Goal: Task Accomplishment & Management: Use online tool/utility

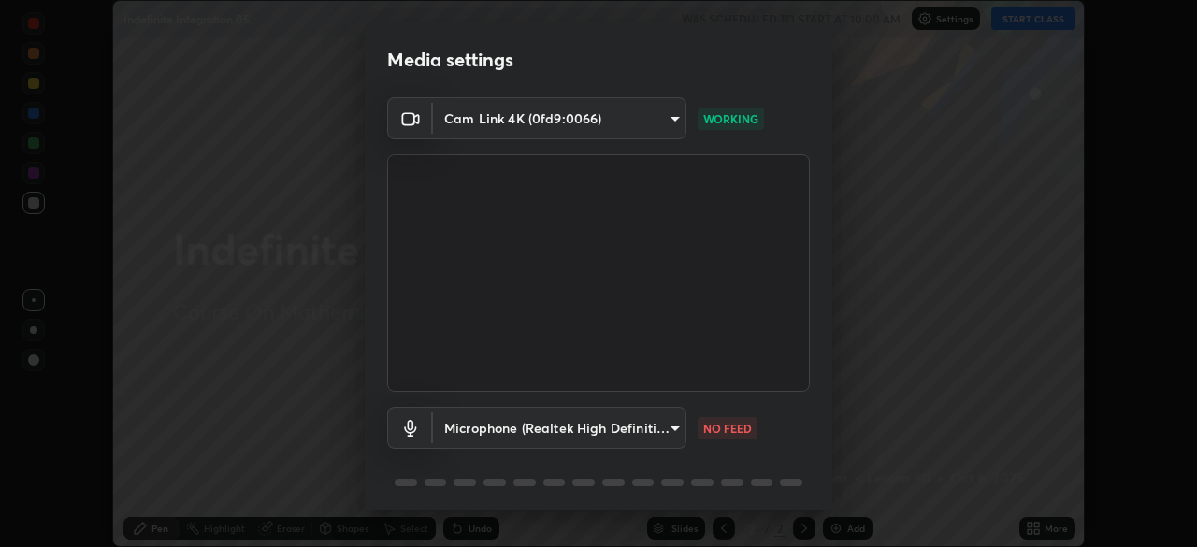
scroll to position [66, 0]
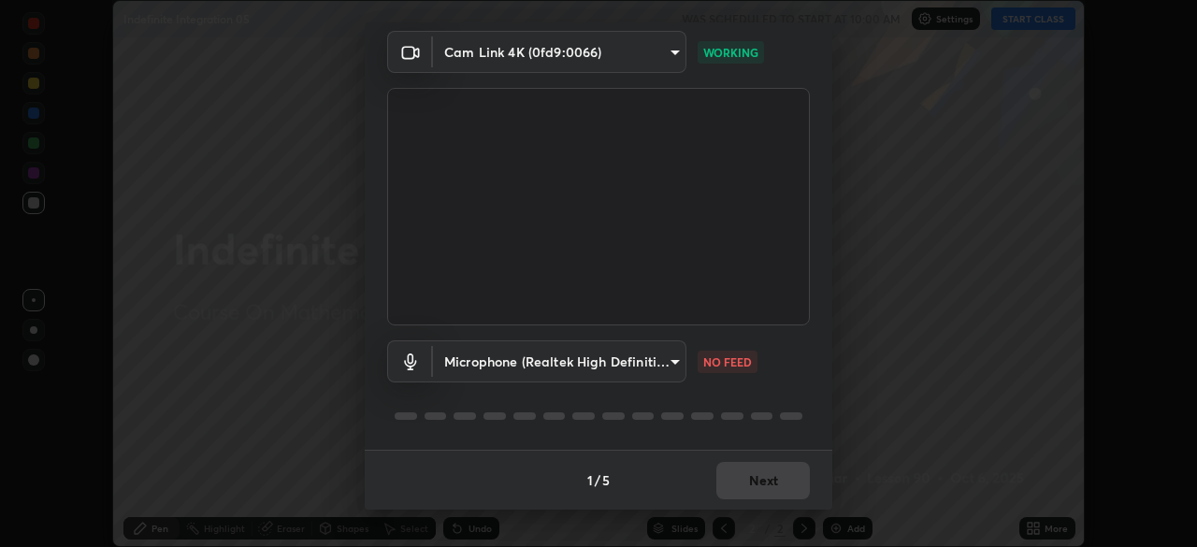
click at [656, 358] on body "Erase all Indefinite Integration 05 WAS SCHEDULED TO START AT 10:00 AM Settings…" at bounding box center [598, 273] width 1197 height 547
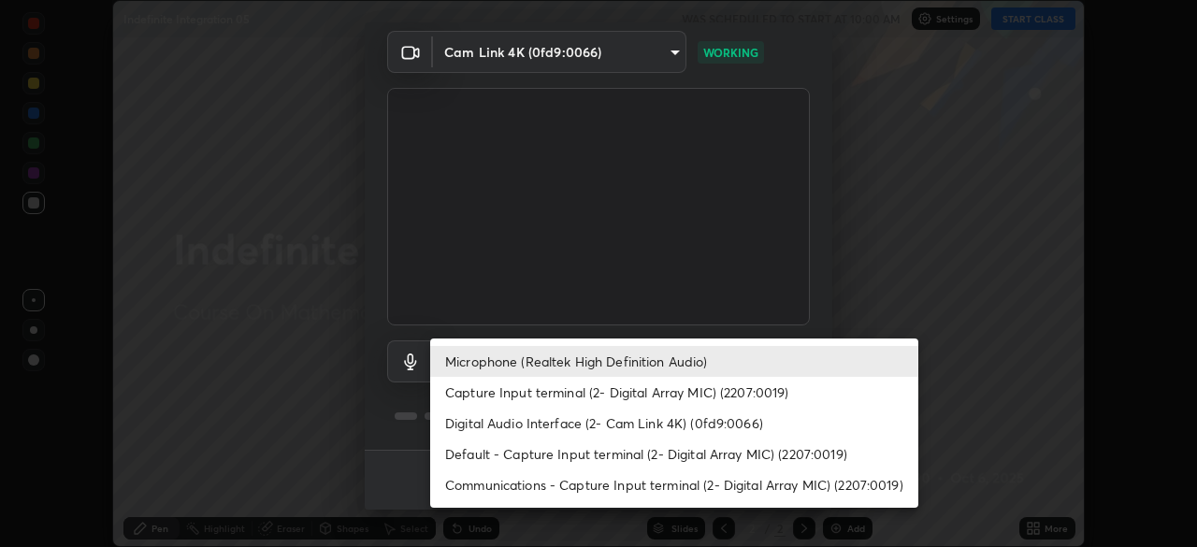
click at [610, 428] on li "Digital Audio Interface (2- Cam Link 4K) (0fd9:0066)" at bounding box center [674, 423] width 488 height 31
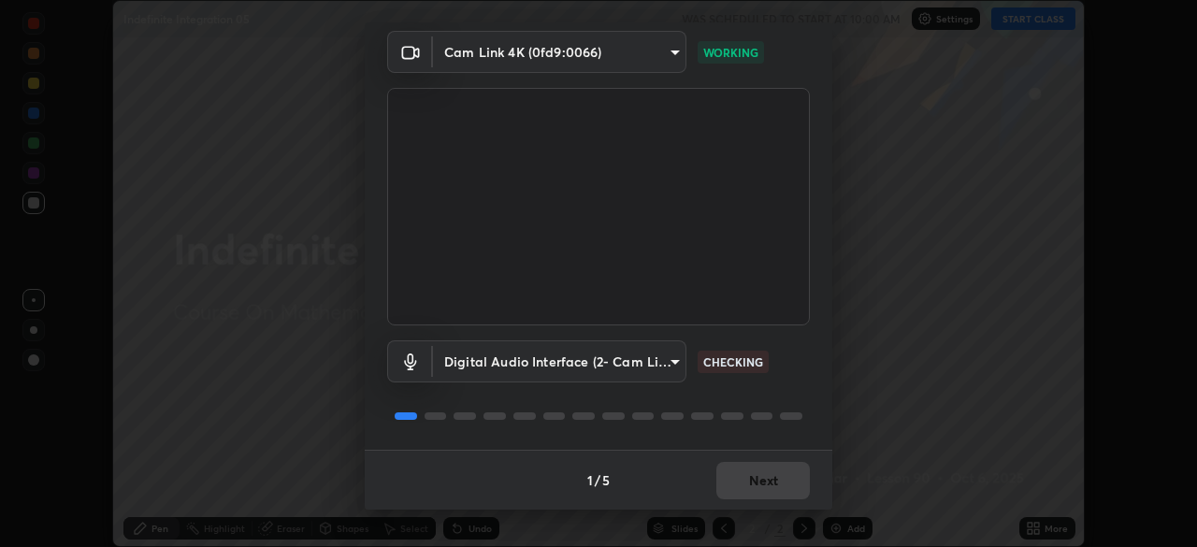
click at [643, 366] on body "Erase all Indefinite Integration 05 WAS SCHEDULED TO START AT 10:00 AM Settings…" at bounding box center [598, 273] width 1197 height 547
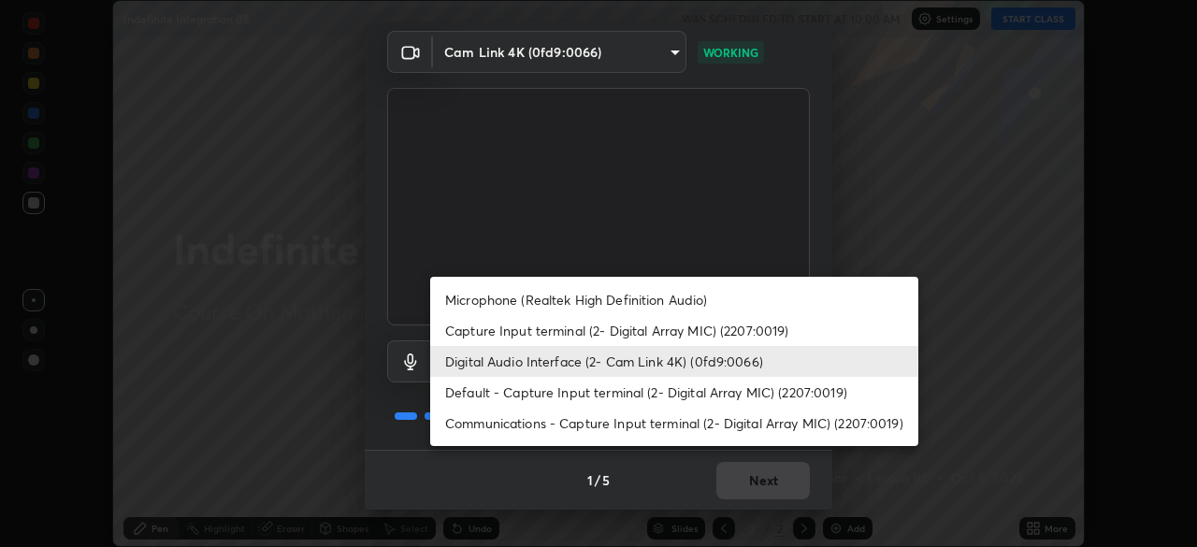
click at [627, 301] on li "Microphone (Realtek High Definition Audio)" at bounding box center [674, 299] width 488 height 31
type input "bef04e412724abd94ab17f51c46c94050894f67992973f842b18f11041e0dab1"
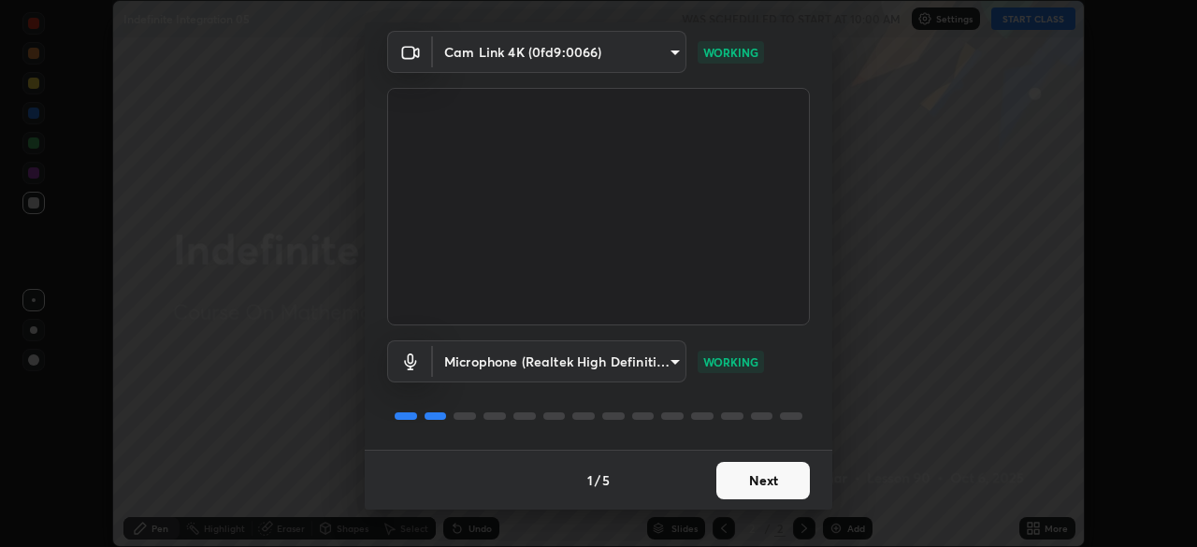
click at [752, 482] on button "Next" at bounding box center [762, 480] width 93 height 37
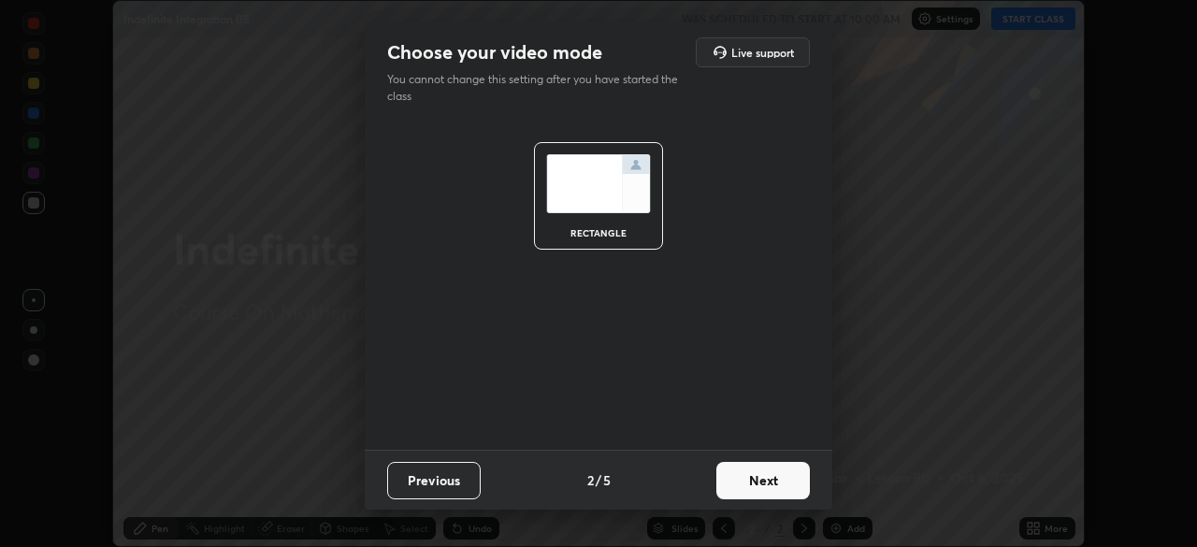
scroll to position [0, 0]
click at [752, 482] on button "Next" at bounding box center [762, 480] width 93 height 37
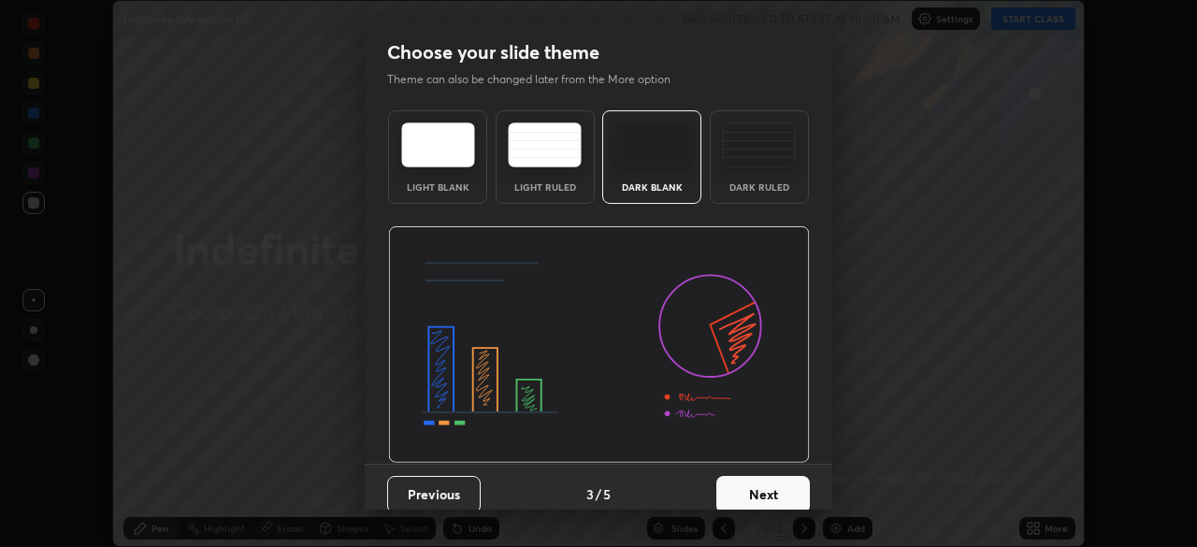
click at [753, 478] on button "Next" at bounding box center [762, 494] width 93 height 37
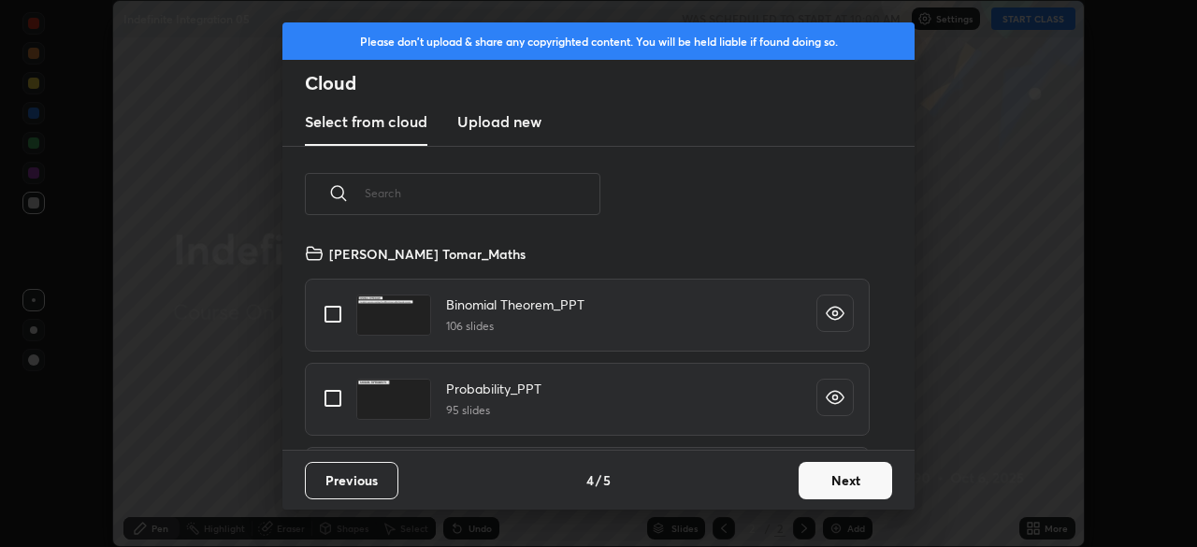
scroll to position [208, 600]
click at [829, 480] on button "Next" at bounding box center [844, 480] width 93 height 37
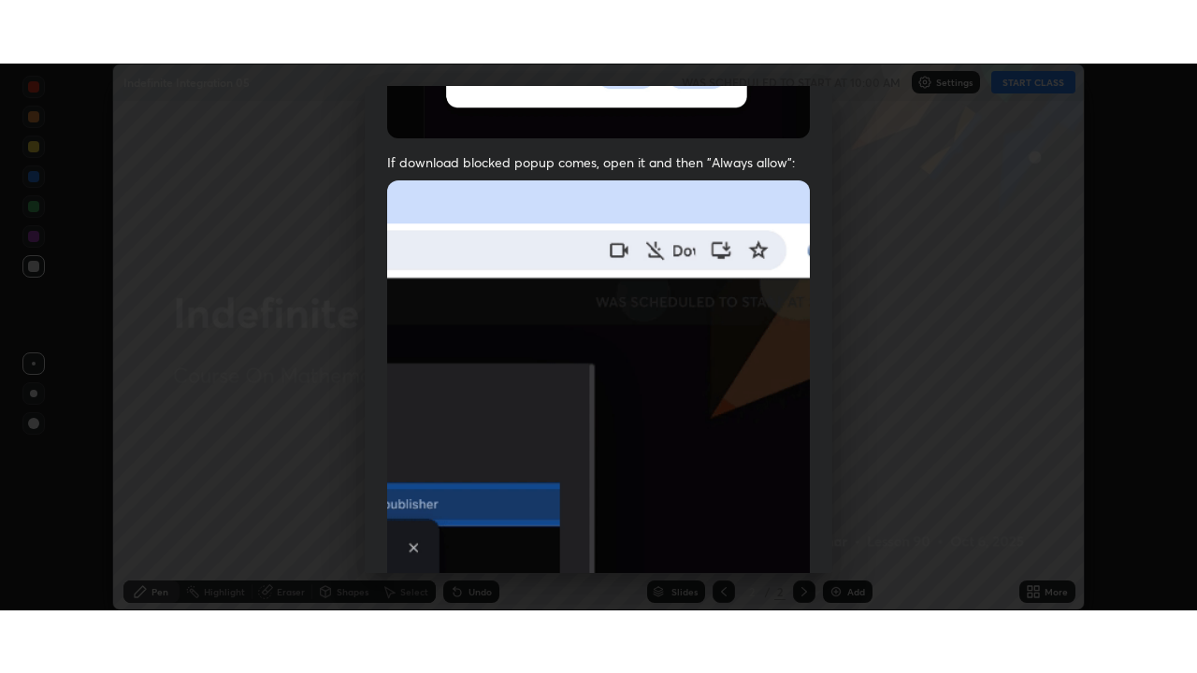
scroll to position [448, 0]
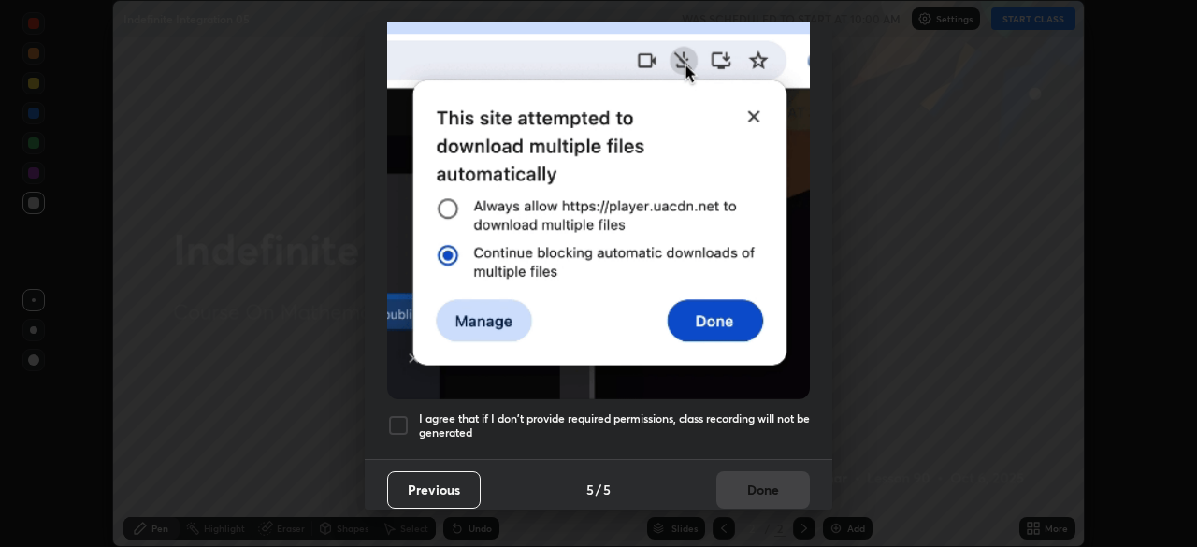
click at [404, 419] on div at bounding box center [398, 425] width 22 height 22
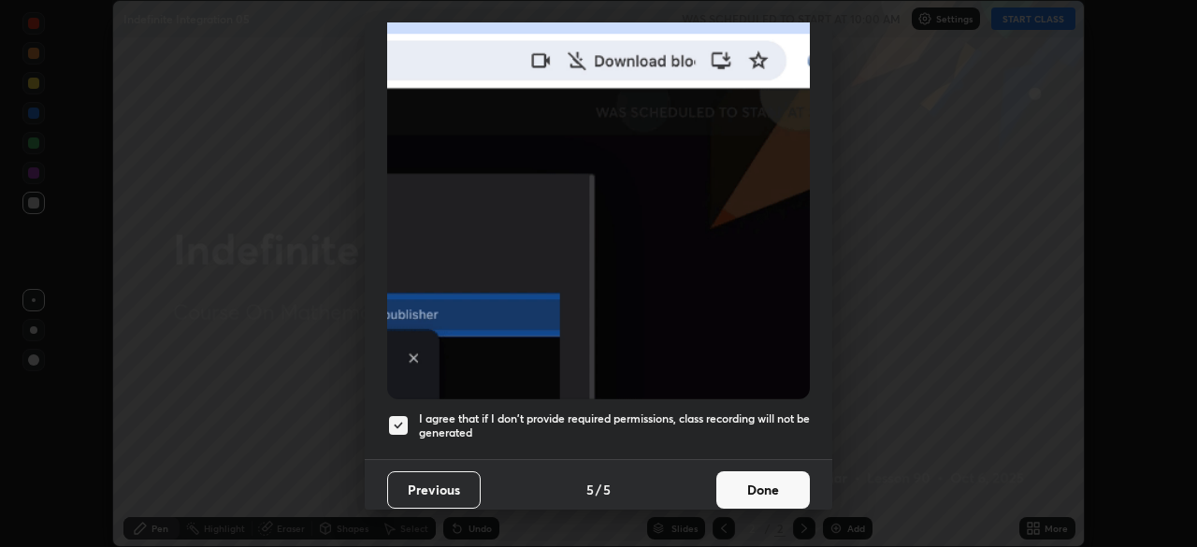
click at [739, 479] on button "Done" at bounding box center [762, 489] width 93 height 37
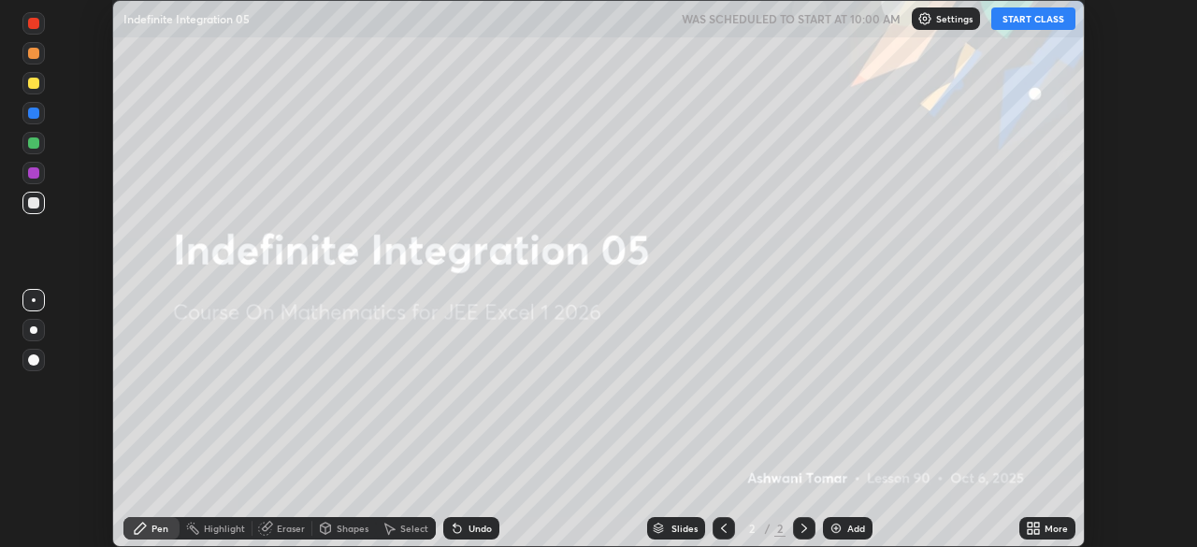
click at [1036, 524] on icon at bounding box center [1036, 525] width 5 height 5
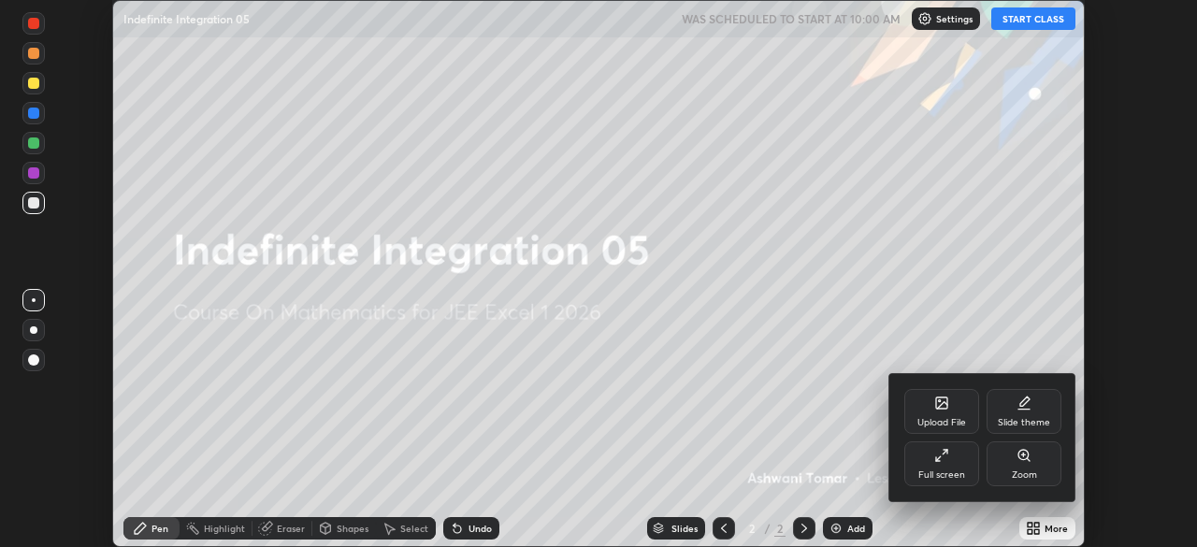
click at [954, 463] on div "Full screen" at bounding box center [941, 463] width 75 height 45
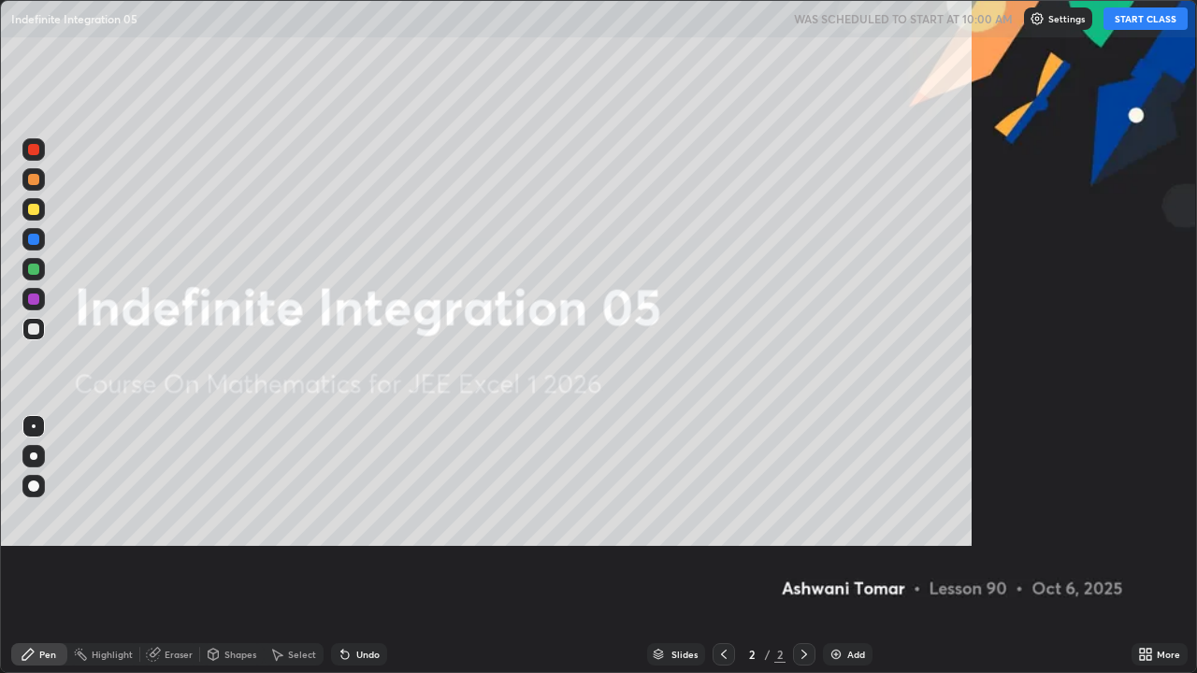
scroll to position [673, 1197]
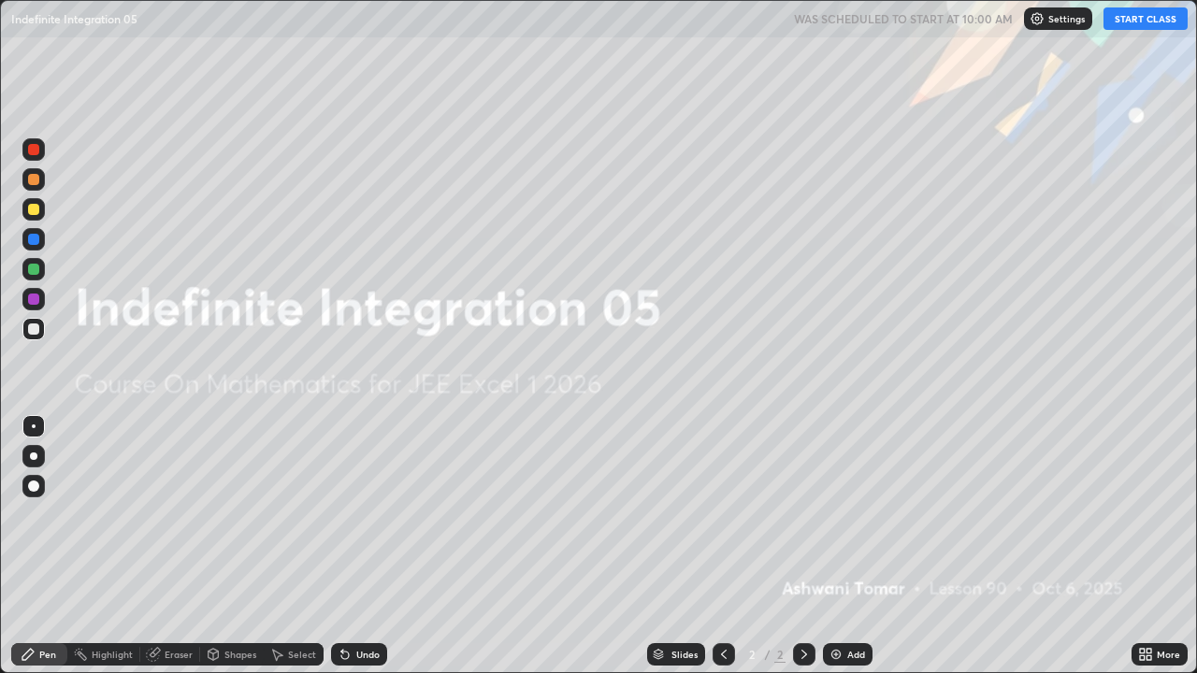
click at [1159, 21] on button "START CLASS" at bounding box center [1145, 18] width 84 height 22
click at [844, 546] on div "Add" at bounding box center [848, 654] width 50 height 22
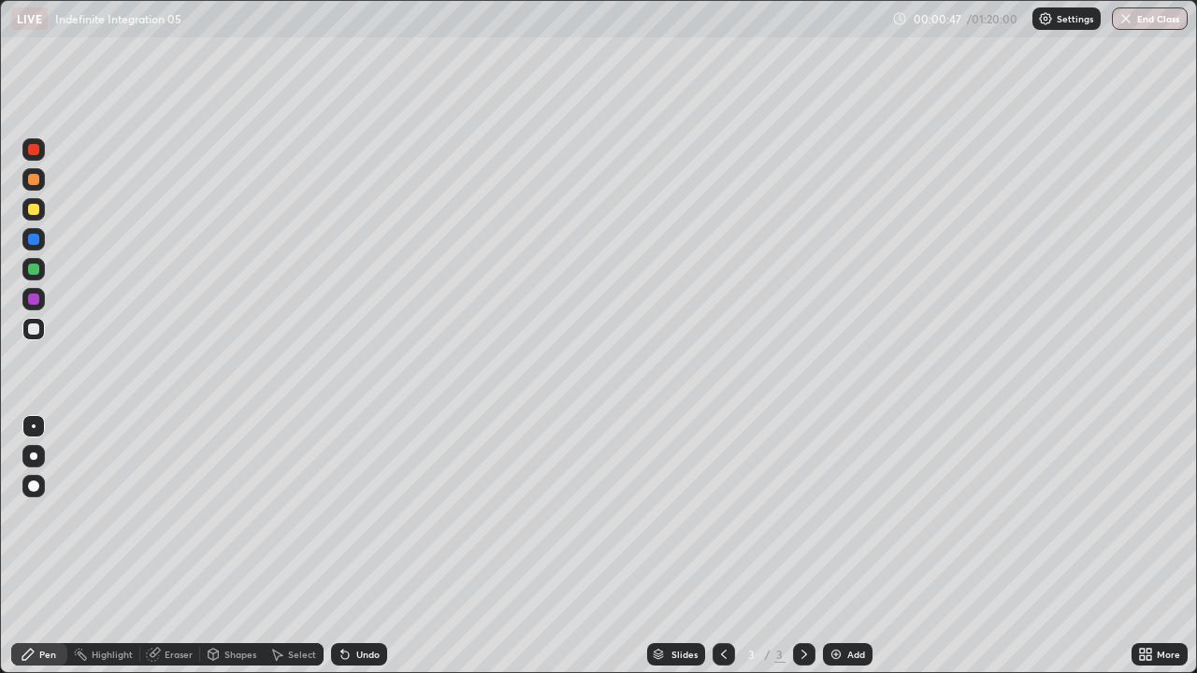
click at [1147, 546] on icon at bounding box center [1148, 651] width 5 height 5
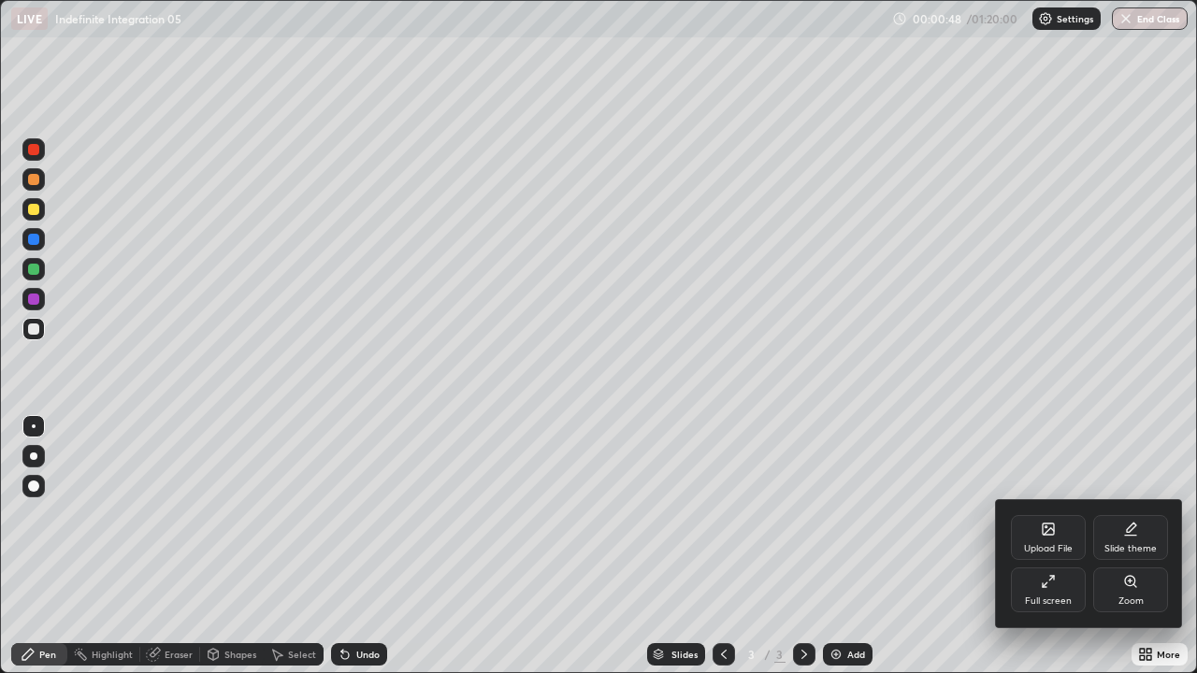
click at [1045, 524] on icon at bounding box center [1047, 529] width 11 height 11
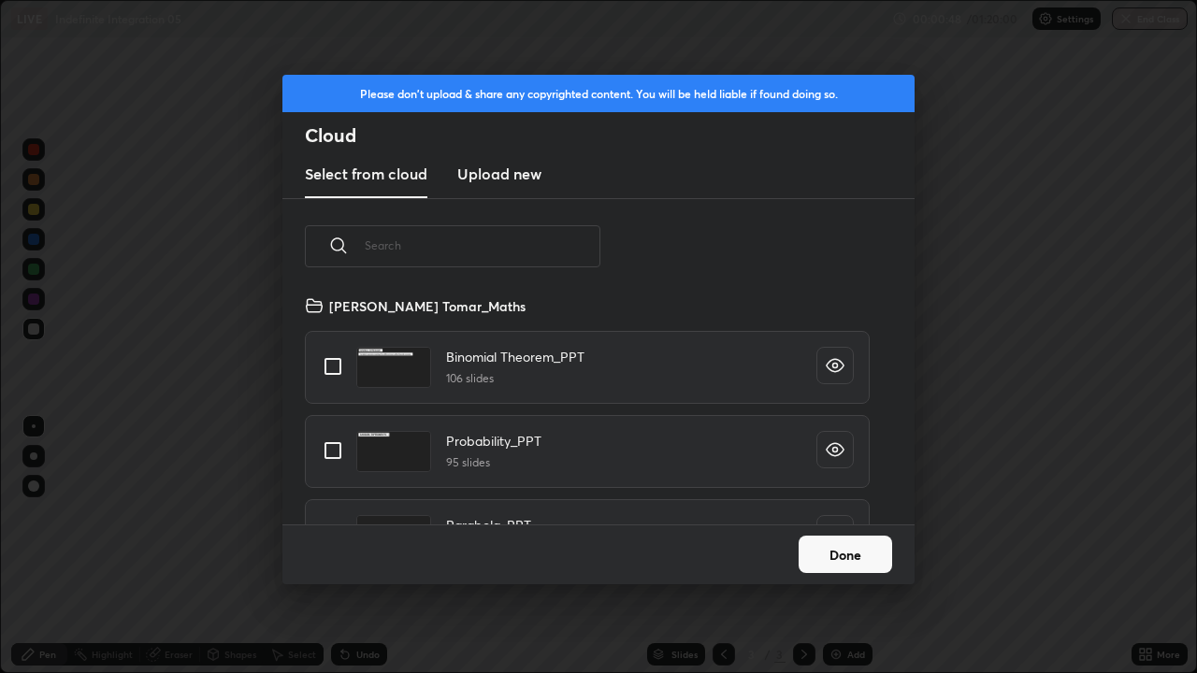
scroll to position [230, 600]
click at [552, 251] on input "text" at bounding box center [483, 245] width 236 height 79
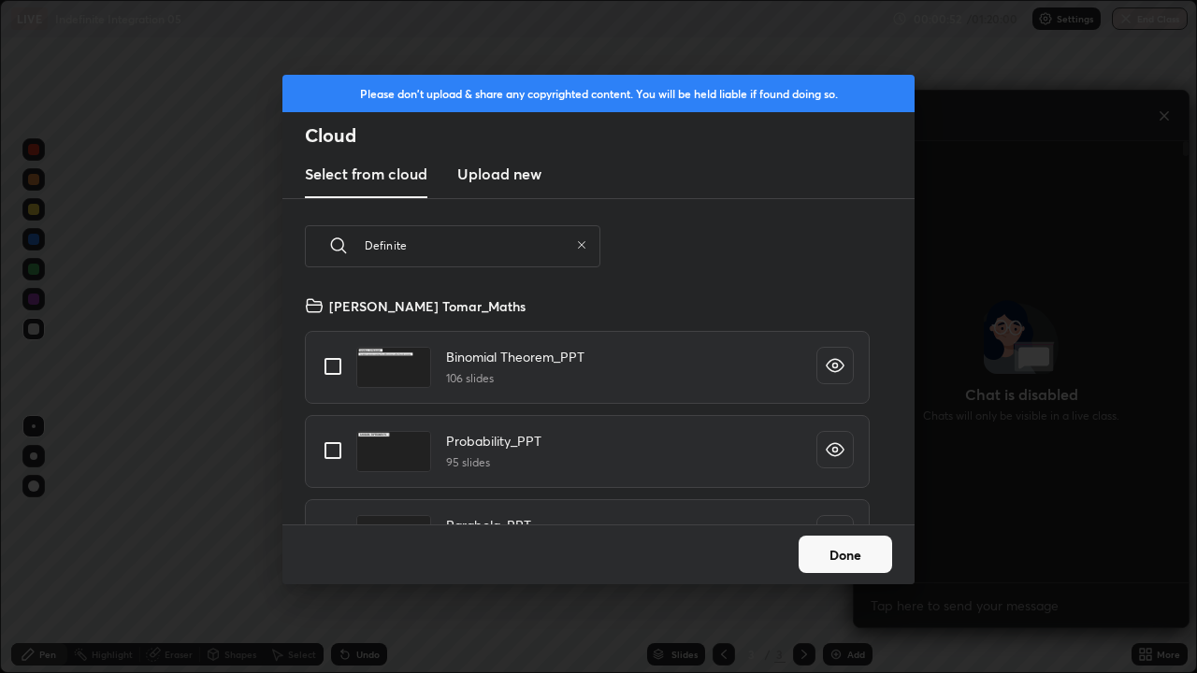
scroll to position [436, 329]
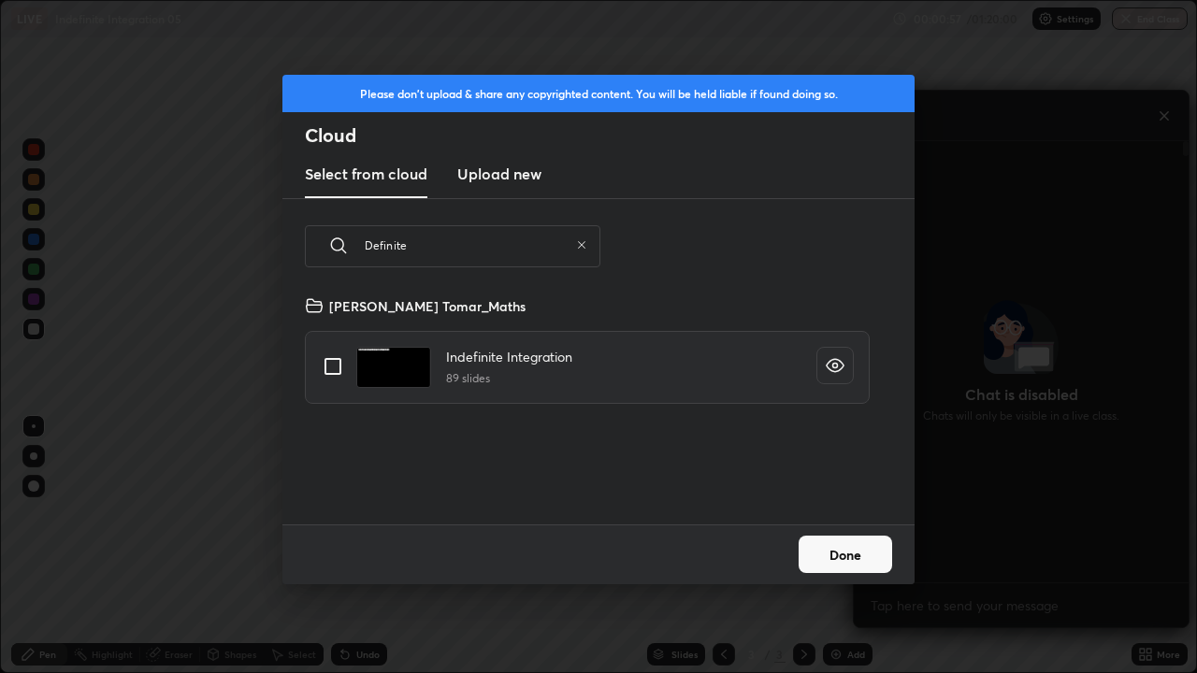
type input "Definite"
click at [868, 546] on button "Done" at bounding box center [844, 554] width 93 height 37
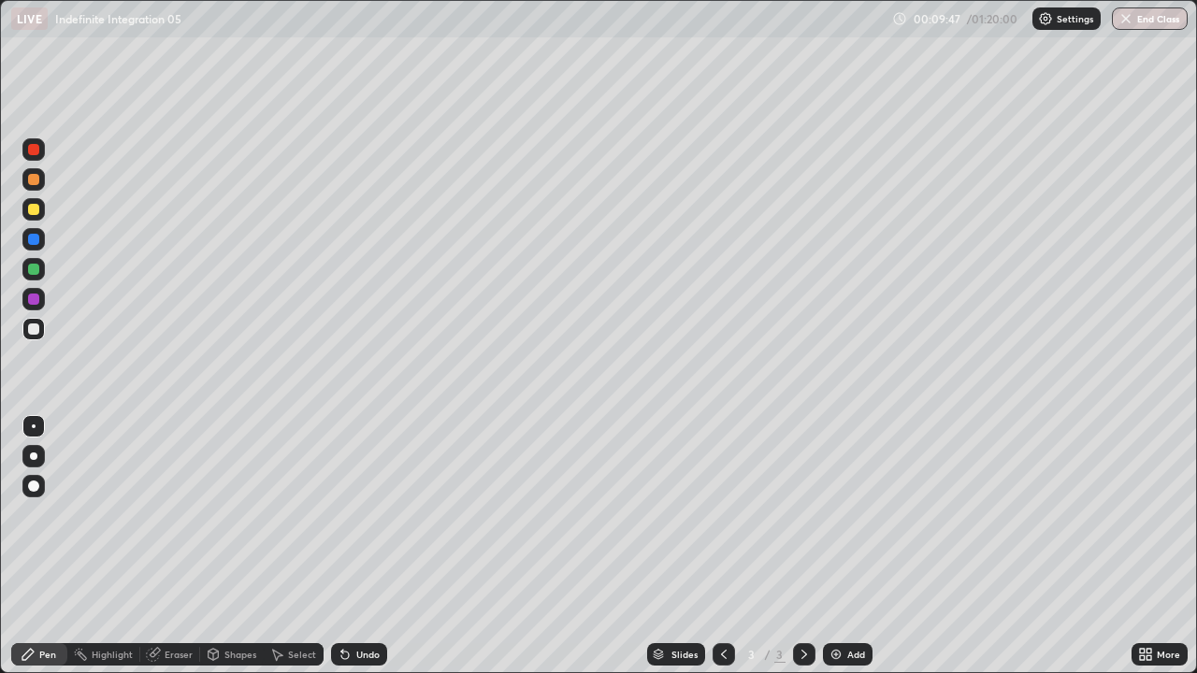
click at [36, 209] on div at bounding box center [33, 209] width 11 height 11
click at [29, 270] on div at bounding box center [33, 269] width 11 height 11
click at [843, 546] on div "Add" at bounding box center [848, 654] width 50 height 22
click at [34, 330] on div at bounding box center [33, 328] width 11 height 11
click at [36, 212] on div at bounding box center [33, 209] width 11 height 11
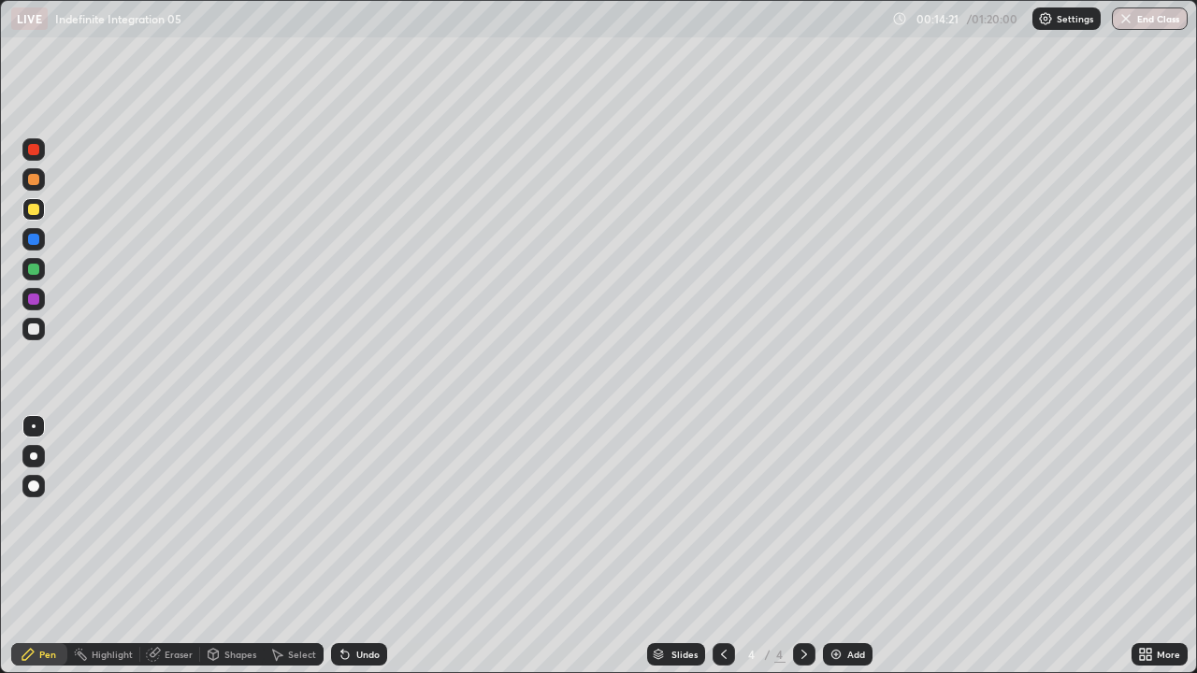
click at [356, 546] on div "Undo" at bounding box center [367, 654] width 23 height 9
click at [842, 546] on div "Add" at bounding box center [848, 654] width 50 height 22
click at [25, 323] on div at bounding box center [33, 329] width 22 height 22
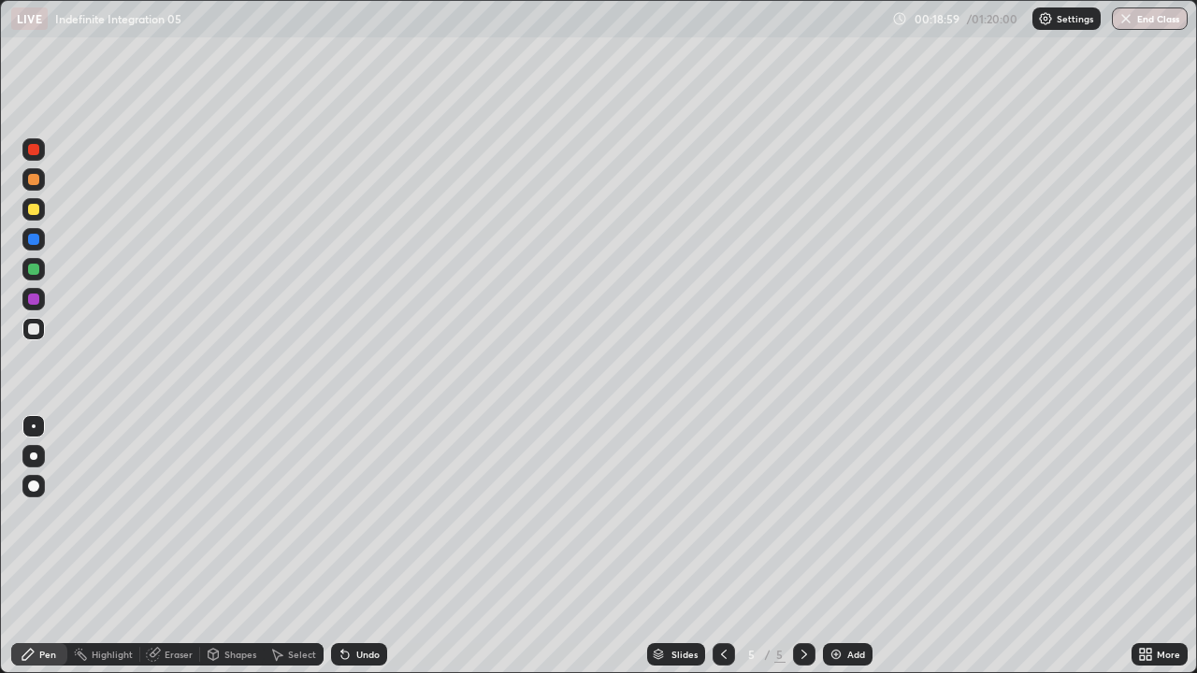
click at [36, 214] on div at bounding box center [33, 209] width 11 height 11
click at [171, 546] on div "Eraser" at bounding box center [179, 654] width 28 height 9
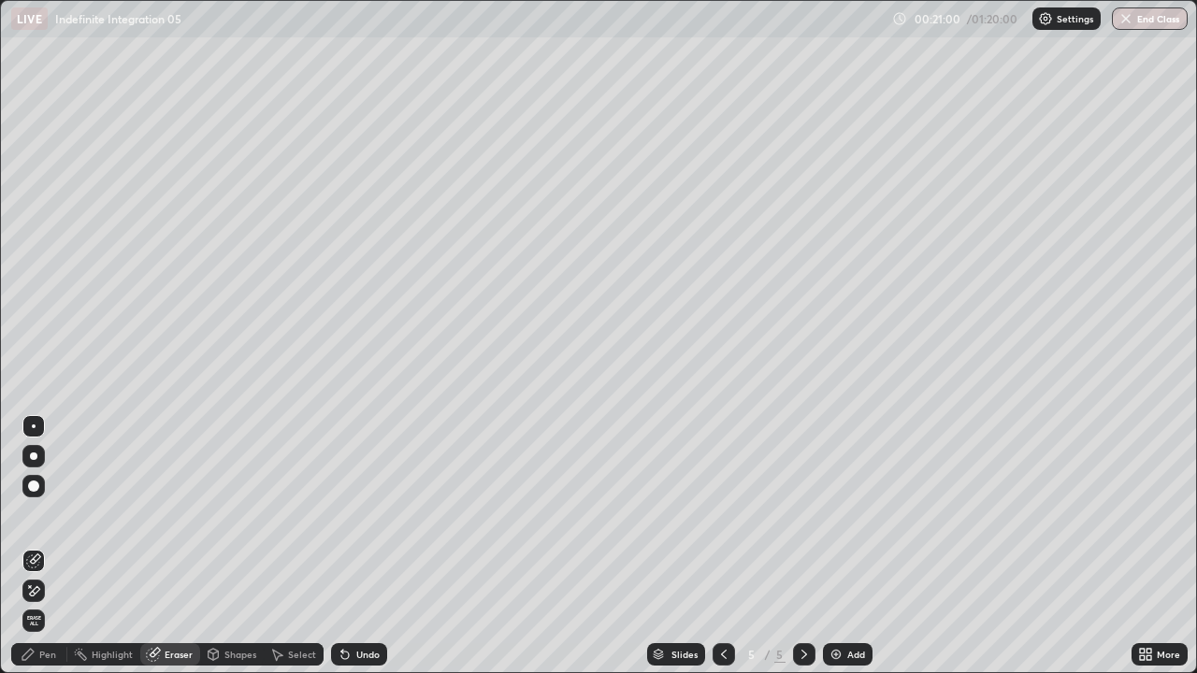
click at [165, 546] on div "Eraser" at bounding box center [179, 654] width 28 height 9
click at [38, 546] on icon at bounding box center [33, 591] width 15 height 16
click at [49, 546] on div "Pen" at bounding box center [39, 654] width 56 height 22
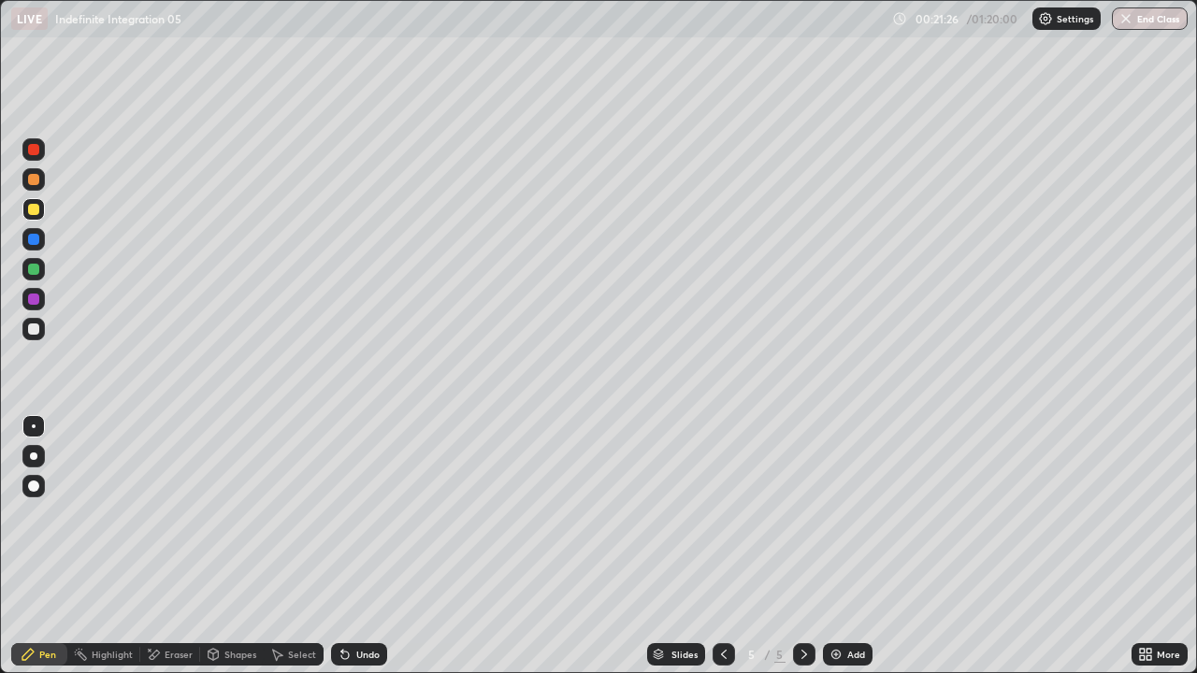
click at [23, 276] on div at bounding box center [33, 269] width 22 height 22
click at [159, 546] on icon at bounding box center [153, 655] width 15 height 16
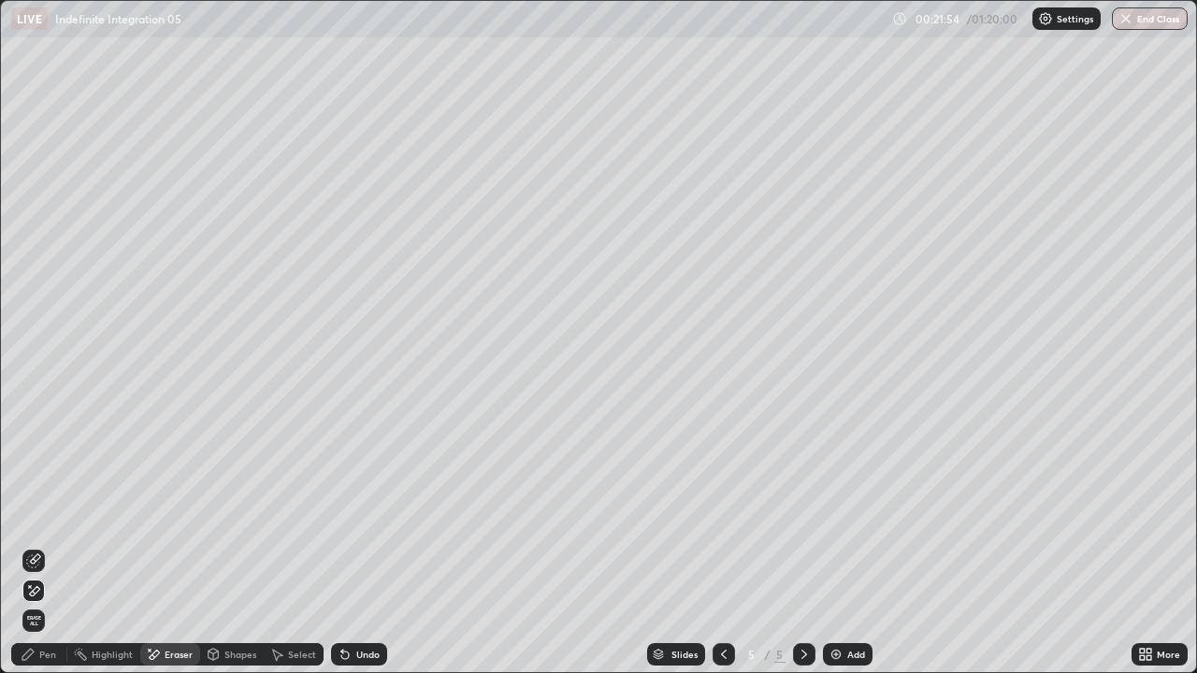
click at [42, 546] on div "Pen" at bounding box center [39, 654] width 56 height 22
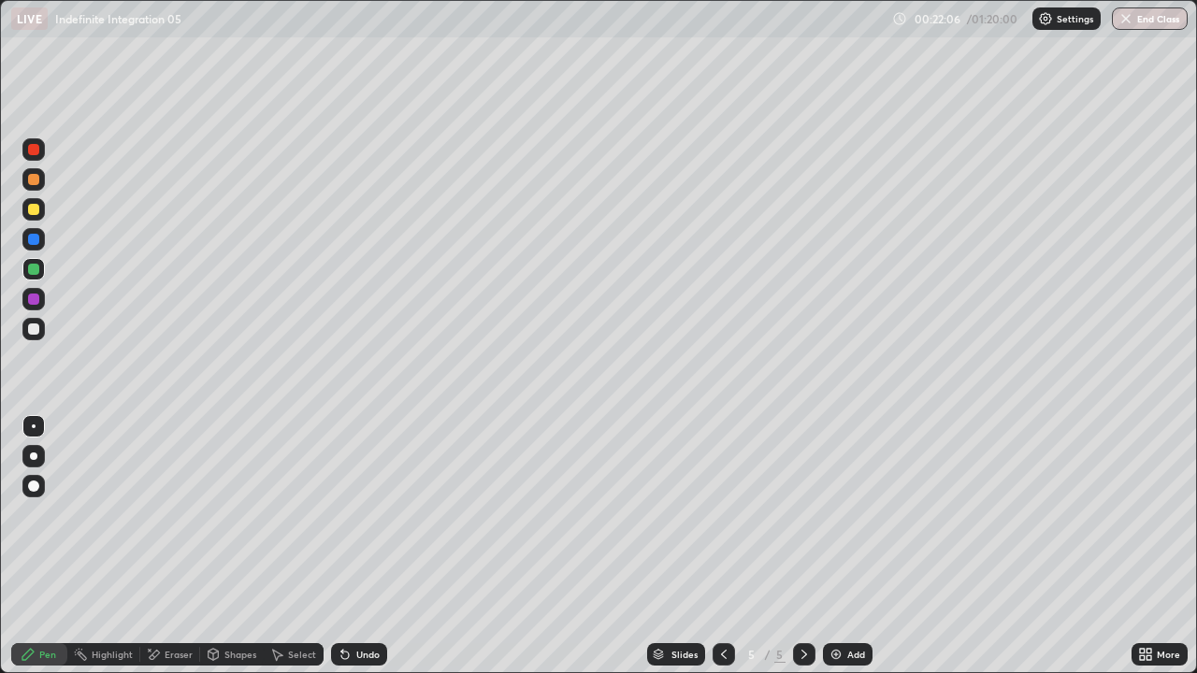
click at [24, 214] on div at bounding box center [33, 209] width 22 height 22
click at [357, 546] on div "Undo" at bounding box center [359, 654] width 56 height 22
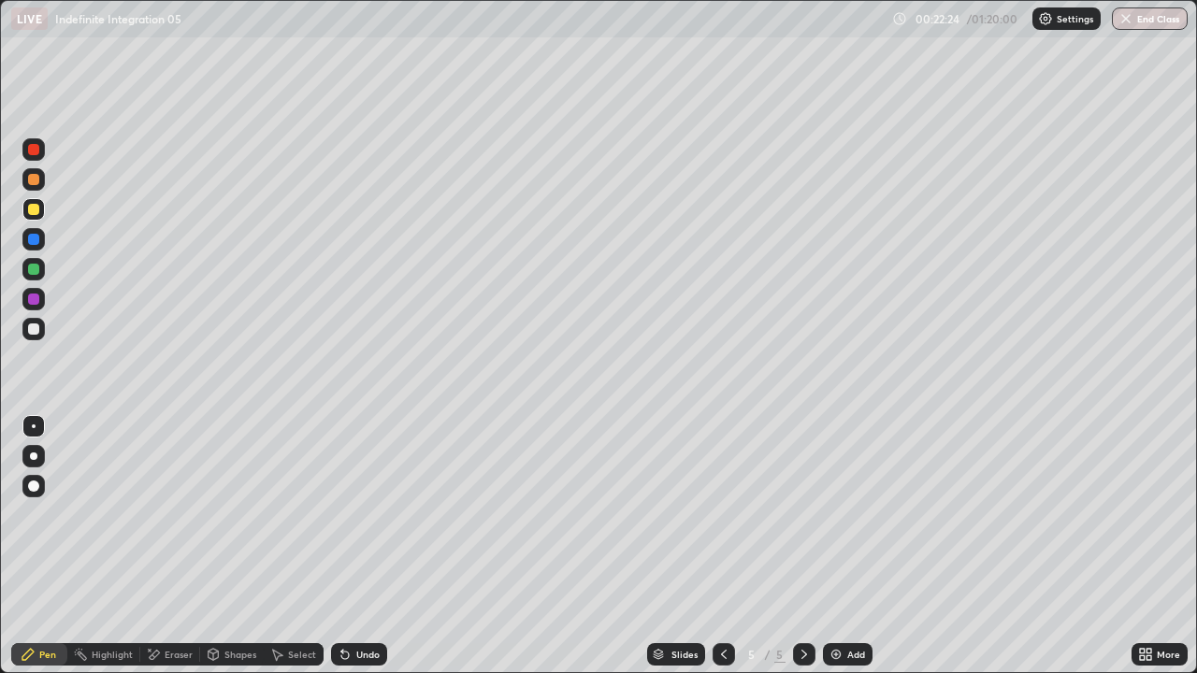
click at [365, 546] on div "Undo" at bounding box center [359, 654] width 56 height 22
click at [366, 546] on div "Undo" at bounding box center [359, 654] width 56 height 22
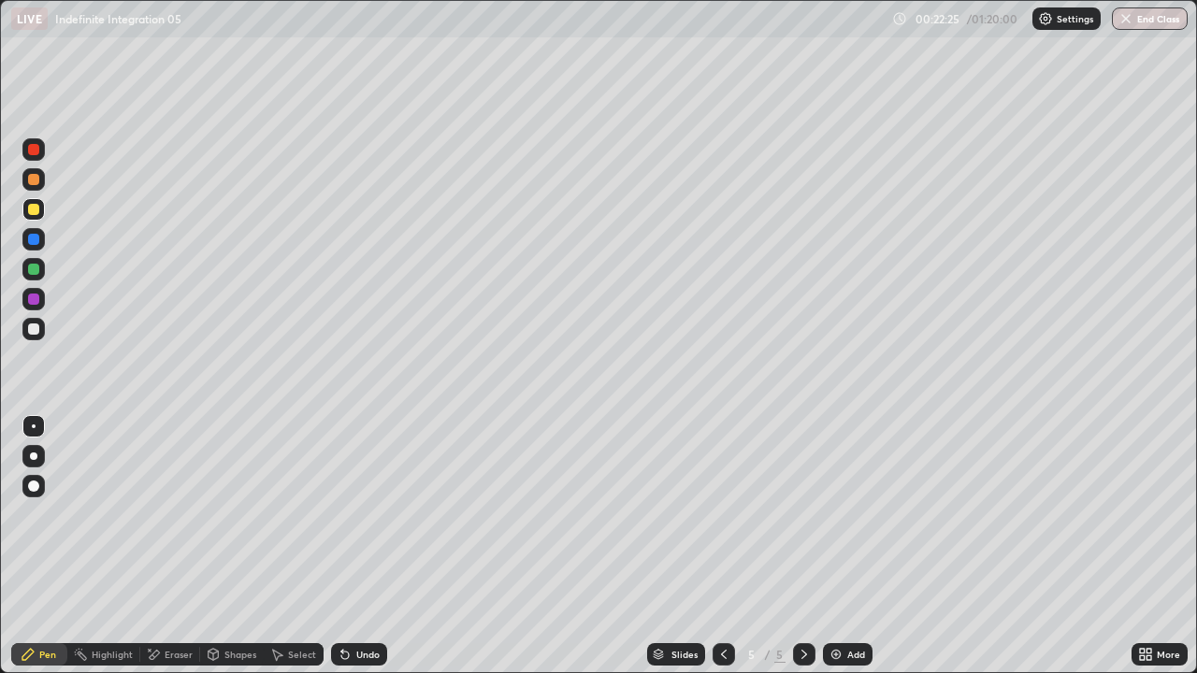
click at [366, 546] on div "Undo" at bounding box center [359, 654] width 56 height 22
click at [158, 546] on icon at bounding box center [153, 655] width 15 height 16
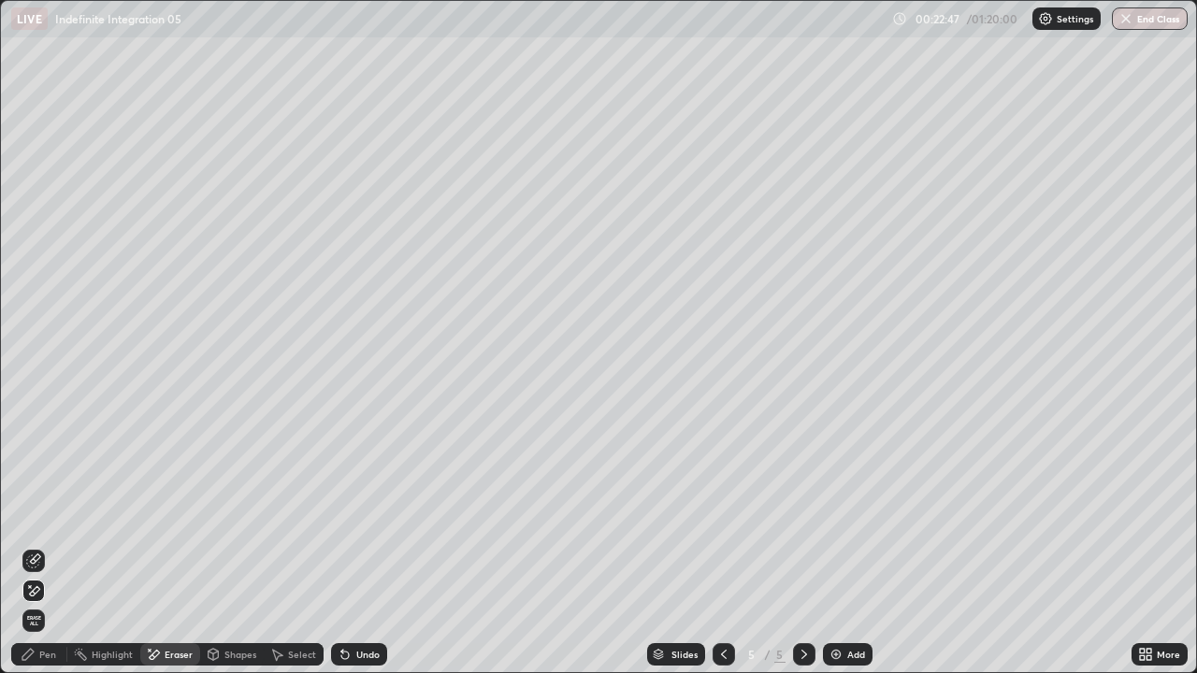
click at [50, 546] on div "Pen" at bounding box center [39, 654] width 56 height 22
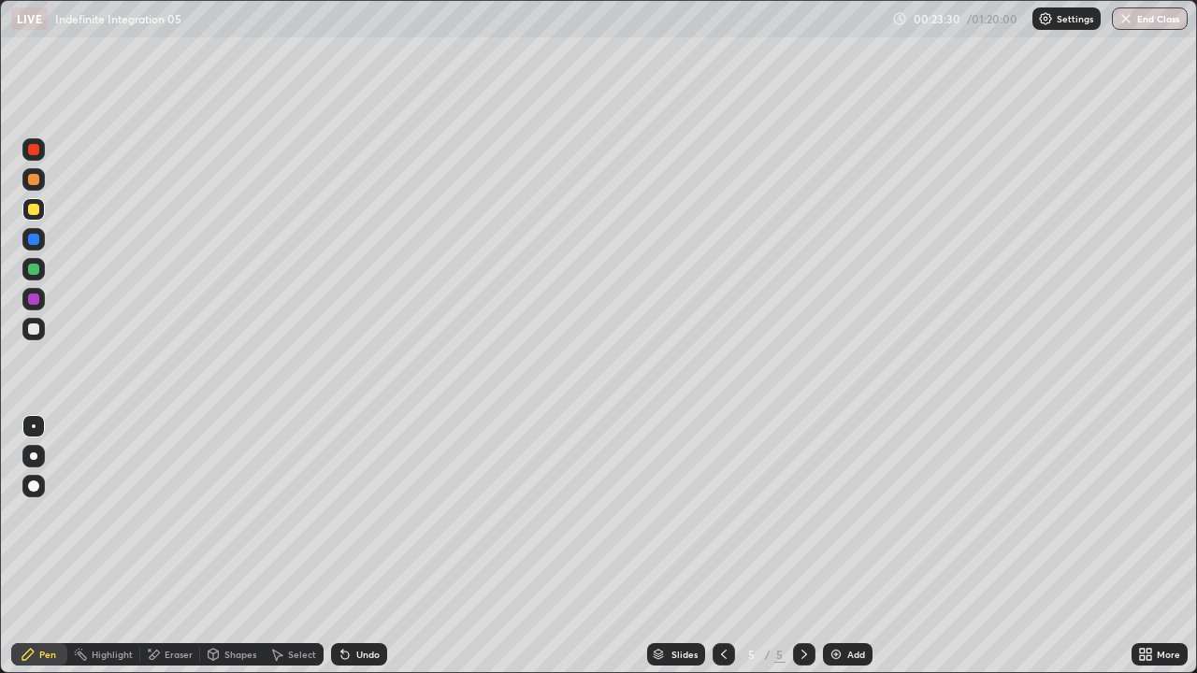
click at [33, 265] on div at bounding box center [33, 269] width 11 height 11
click at [26, 218] on div at bounding box center [33, 209] width 22 height 22
click at [847, 546] on div "Add" at bounding box center [856, 654] width 18 height 9
click at [32, 269] on div at bounding box center [33, 269] width 11 height 11
click at [847, 546] on div "Add" at bounding box center [856, 654] width 18 height 9
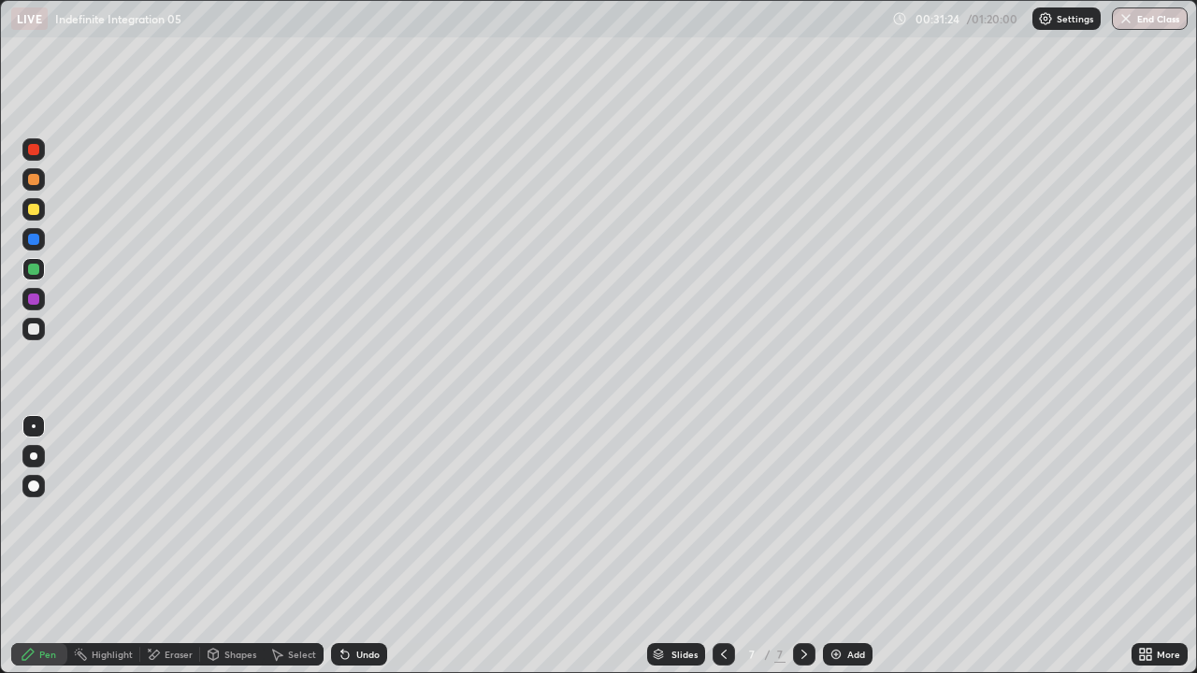
click at [36, 327] on div at bounding box center [33, 328] width 11 height 11
click at [850, 546] on div "Add" at bounding box center [856, 654] width 18 height 9
click at [149, 546] on icon at bounding box center [150, 650] width 2 height 2
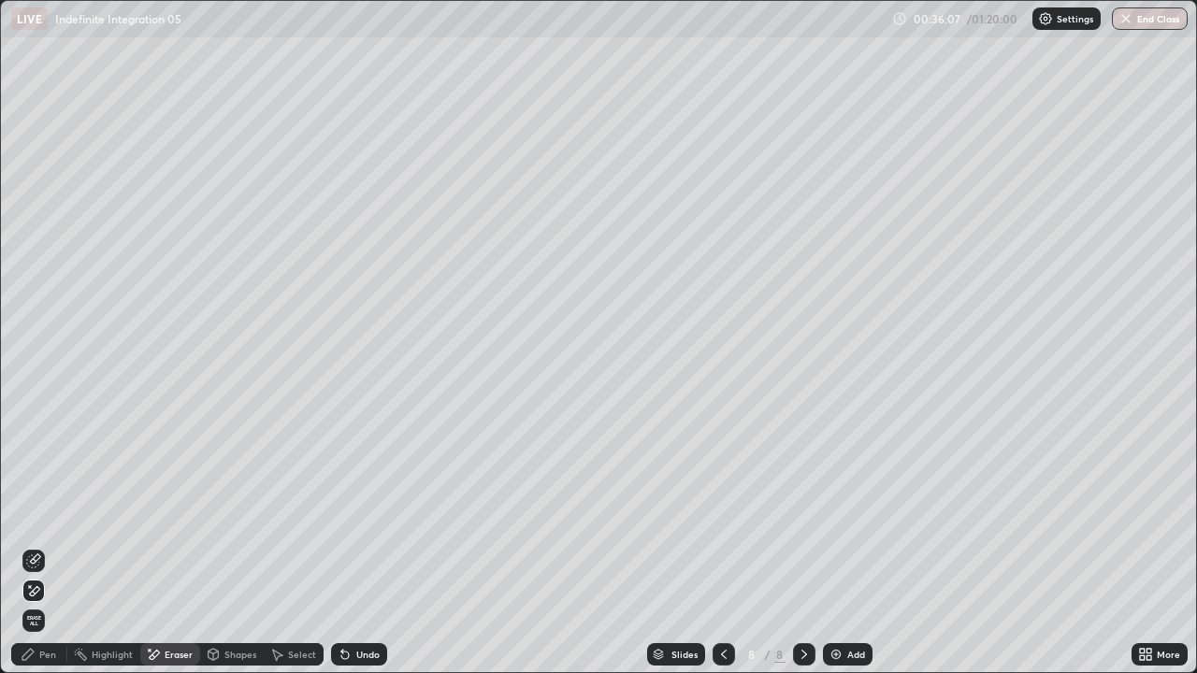
click at [36, 546] on div "Pen" at bounding box center [39, 654] width 56 height 22
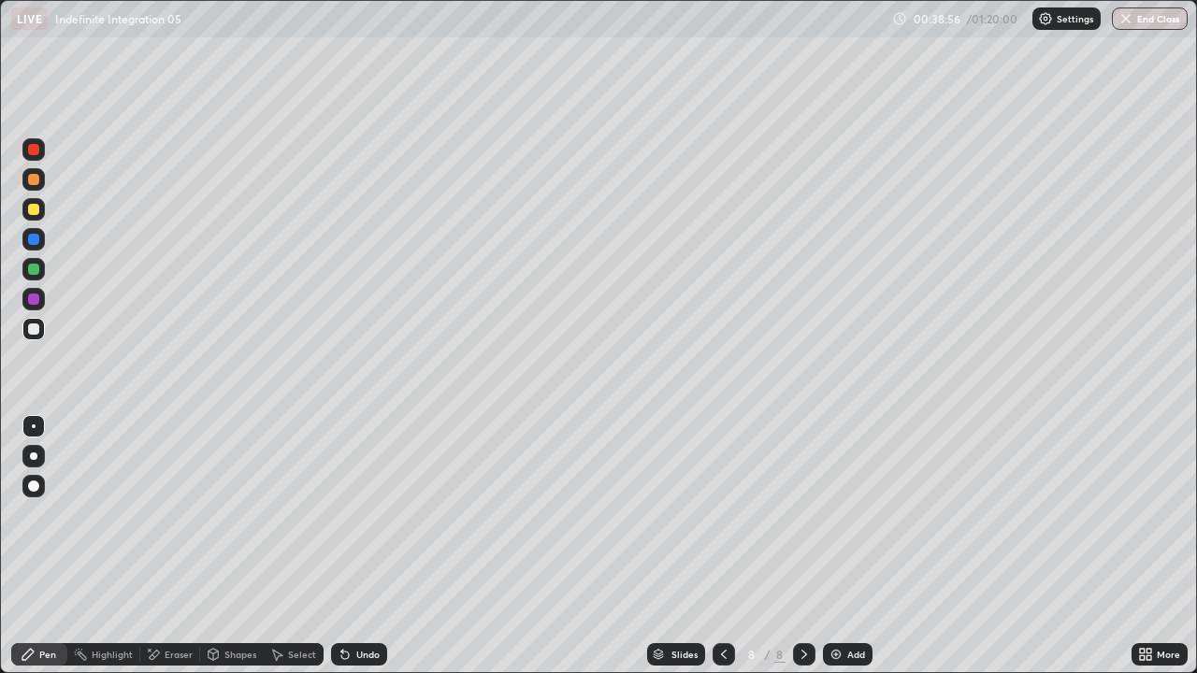
click at [32, 212] on div at bounding box center [33, 209] width 11 height 11
click at [36, 240] on div at bounding box center [33, 239] width 11 height 11
click at [29, 269] on div at bounding box center [33, 269] width 11 height 11
click at [844, 546] on div "Add" at bounding box center [848, 654] width 50 height 22
click at [31, 331] on div at bounding box center [33, 328] width 11 height 11
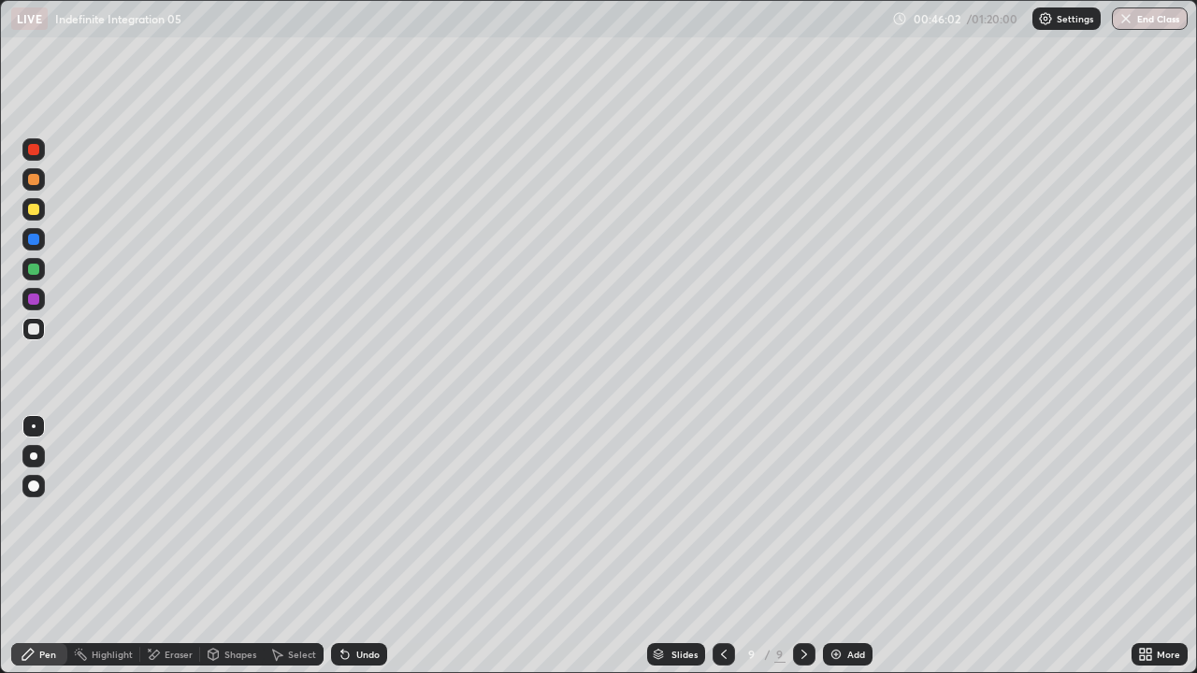
click at [26, 271] on div at bounding box center [33, 269] width 22 height 22
click at [24, 322] on div at bounding box center [33, 329] width 22 height 22
click at [841, 546] on img at bounding box center [835, 654] width 15 height 15
click at [34, 271] on div at bounding box center [33, 269] width 11 height 11
click at [30, 217] on div at bounding box center [33, 209] width 22 height 22
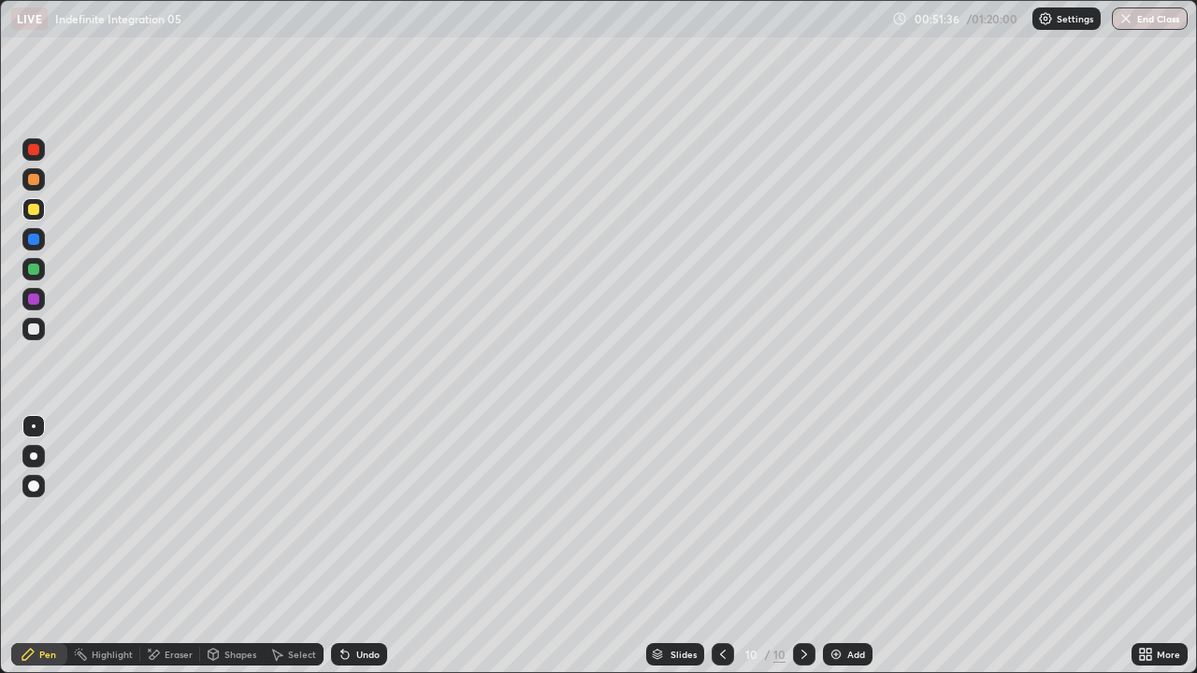
click at [156, 546] on div "Eraser" at bounding box center [170, 654] width 60 height 22
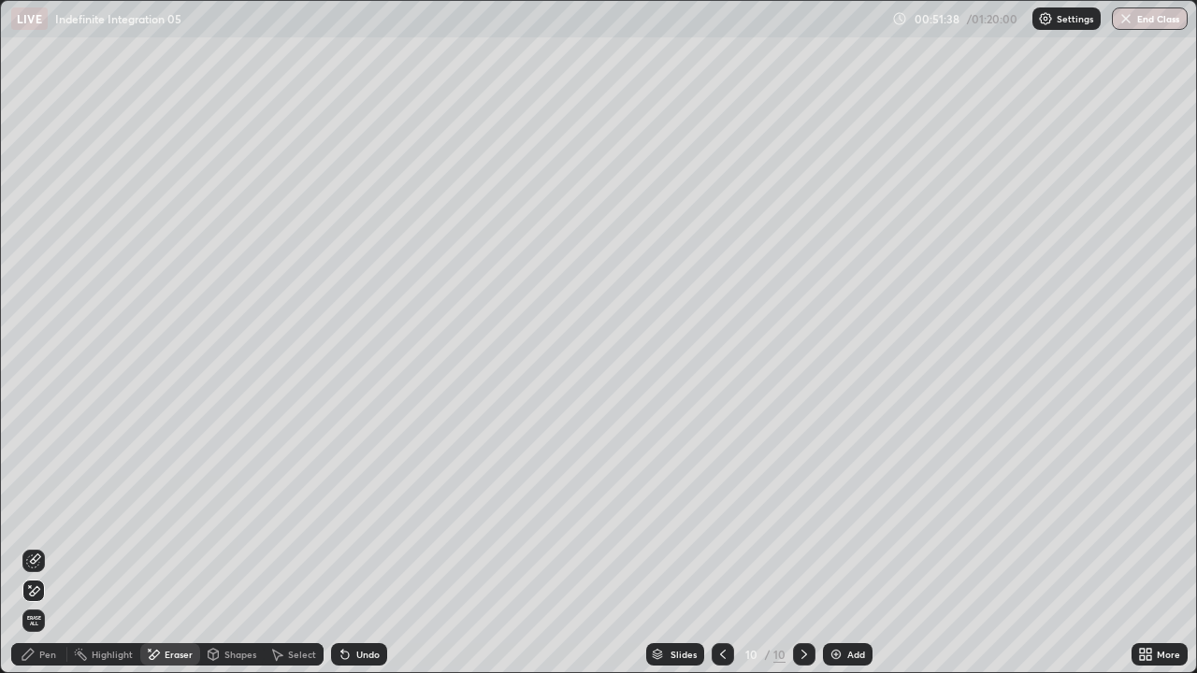
click at [43, 546] on div "Pen" at bounding box center [47, 654] width 17 height 9
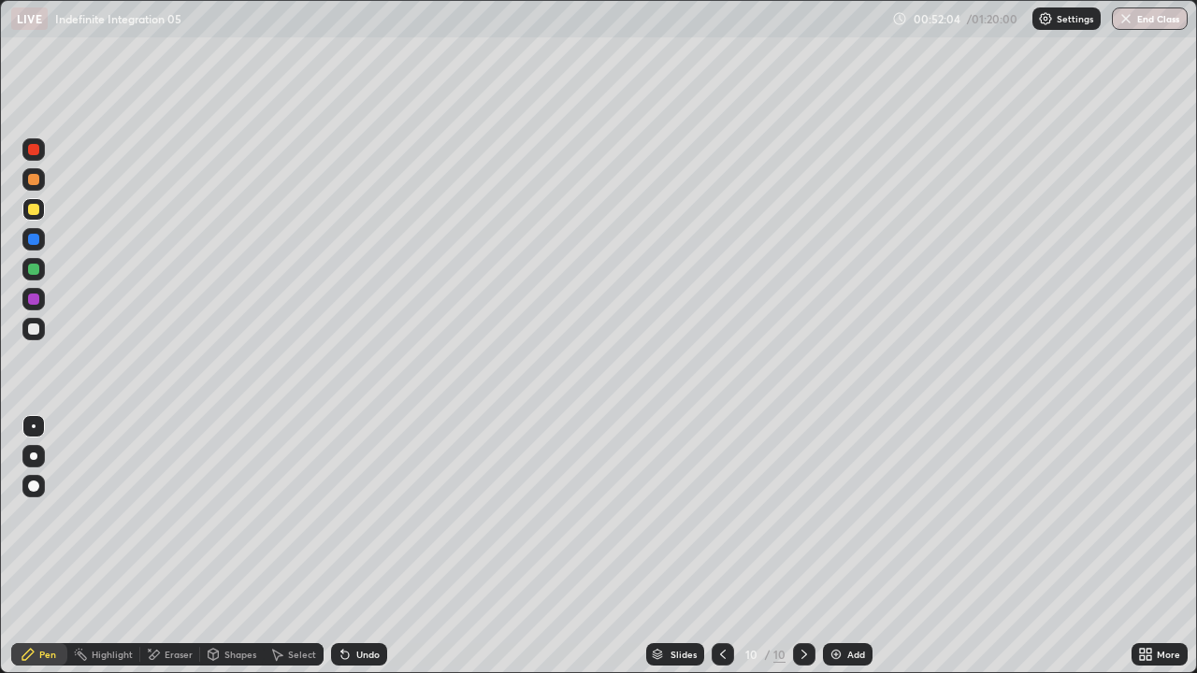
click at [32, 299] on div at bounding box center [33, 299] width 11 height 11
click at [30, 211] on div at bounding box center [33, 209] width 11 height 11
click at [33, 217] on div at bounding box center [33, 209] width 22 height 22
click at [29, 243] on div at bounding box center [33, 239] width 11 height 11
click at [28, 188] on div at bounding box center [33, 179] width 22 height 22
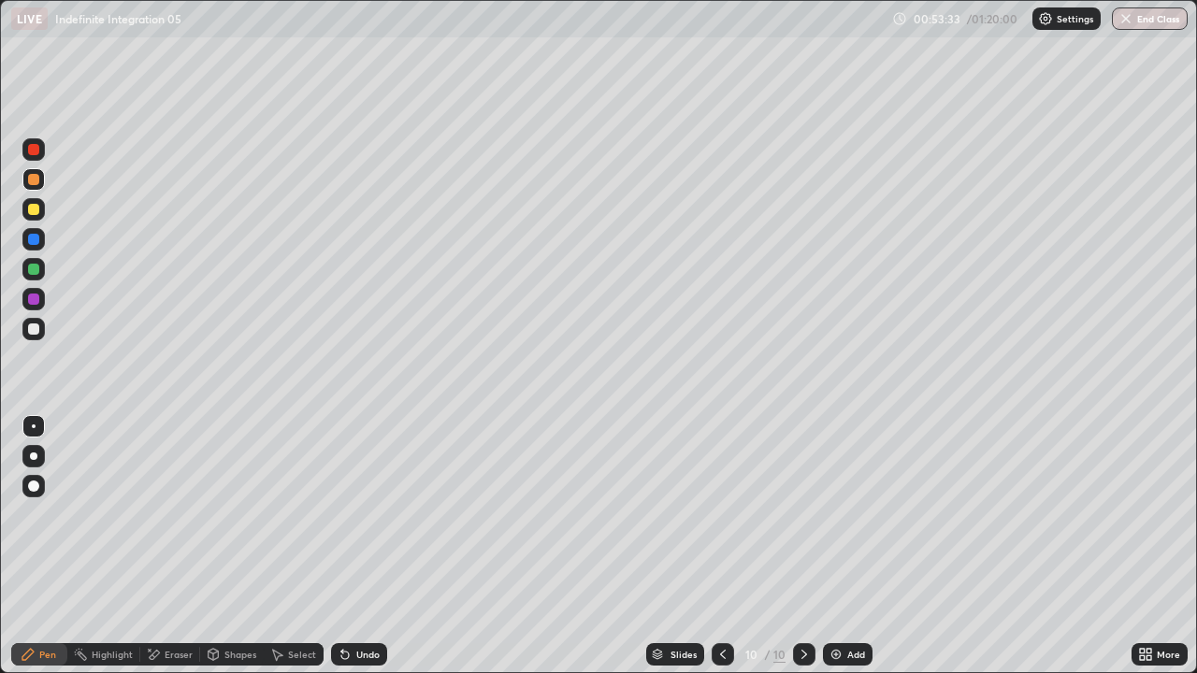
click at [29, 214] on div at bounding box center [33, 209] width 11 height 11
click at [161, 546] on div "Eraser" at bounding box center [170, 654] width 60 height 22
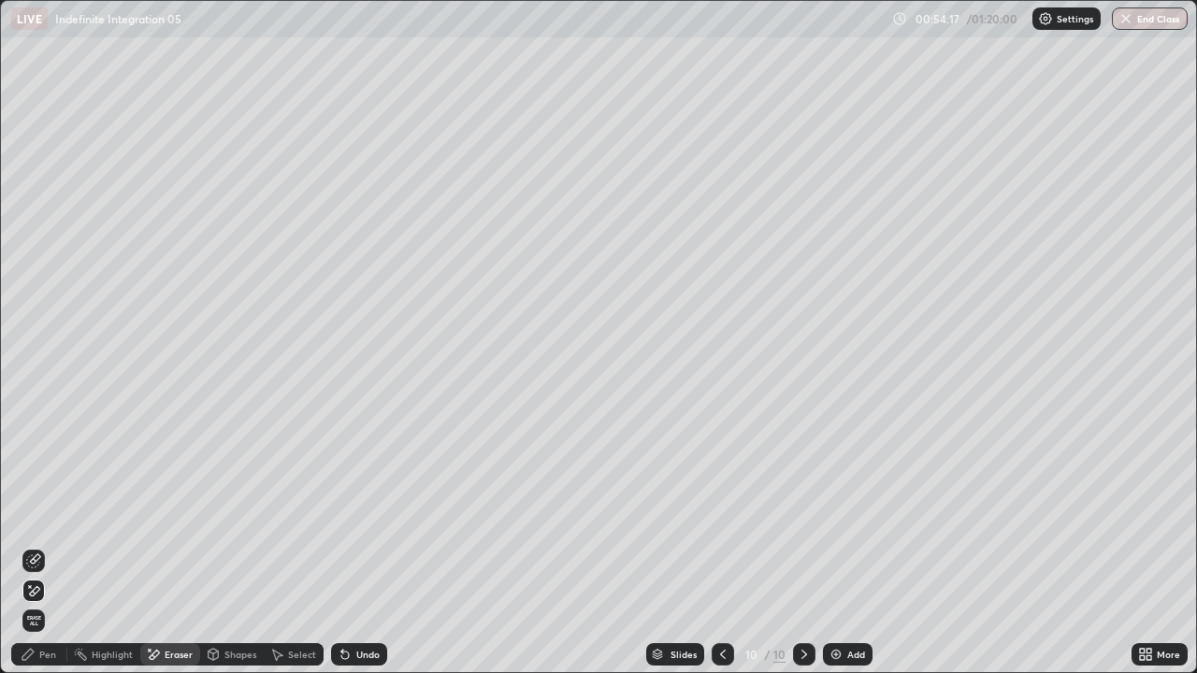
click at [42, 546] on div "Pen" at bounding box center [47, 654] width 17 height 9
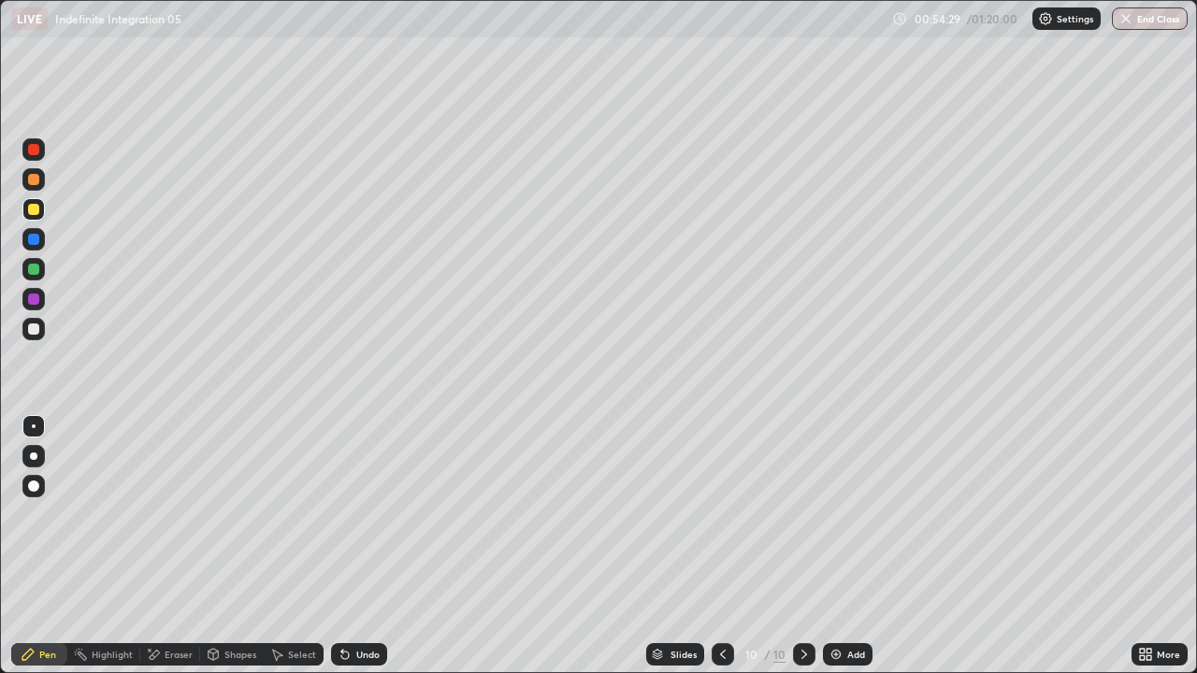
click at [163, 546] on div "Eraser" at bounding box center [170, 654] width 60 height 22
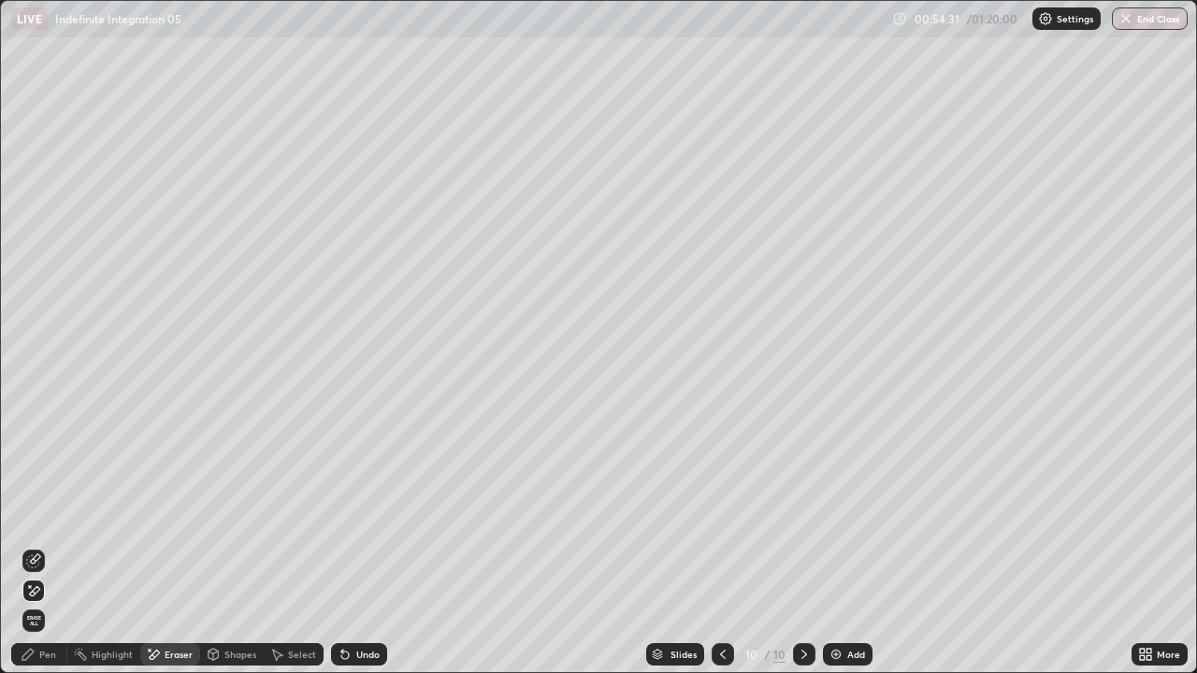
click at [50, 546] on div "Pen" at bounding box center [47, 654] width 17 height 9
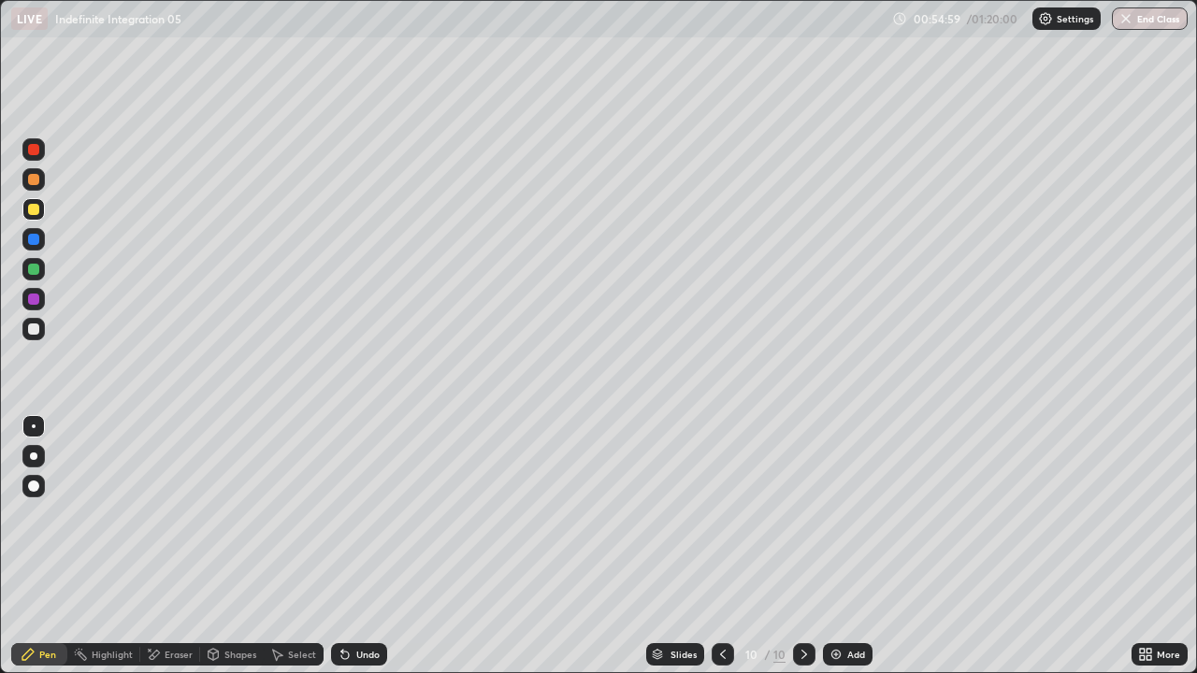
click at [37, 272] on div at bounding box center [33, 269] width 11 height 11
click at [849, 546] on div "Add" at bounding box center [848, 654] width 50 height 22
click at [33, 326] on div at bounding box center [33, 328] width 11 height 11
click at [28, 214] on div at bounding box center [33, 209] width 22 height 22
click at [22, 269] on div at bounding box center [33, 269] width 22 height 22
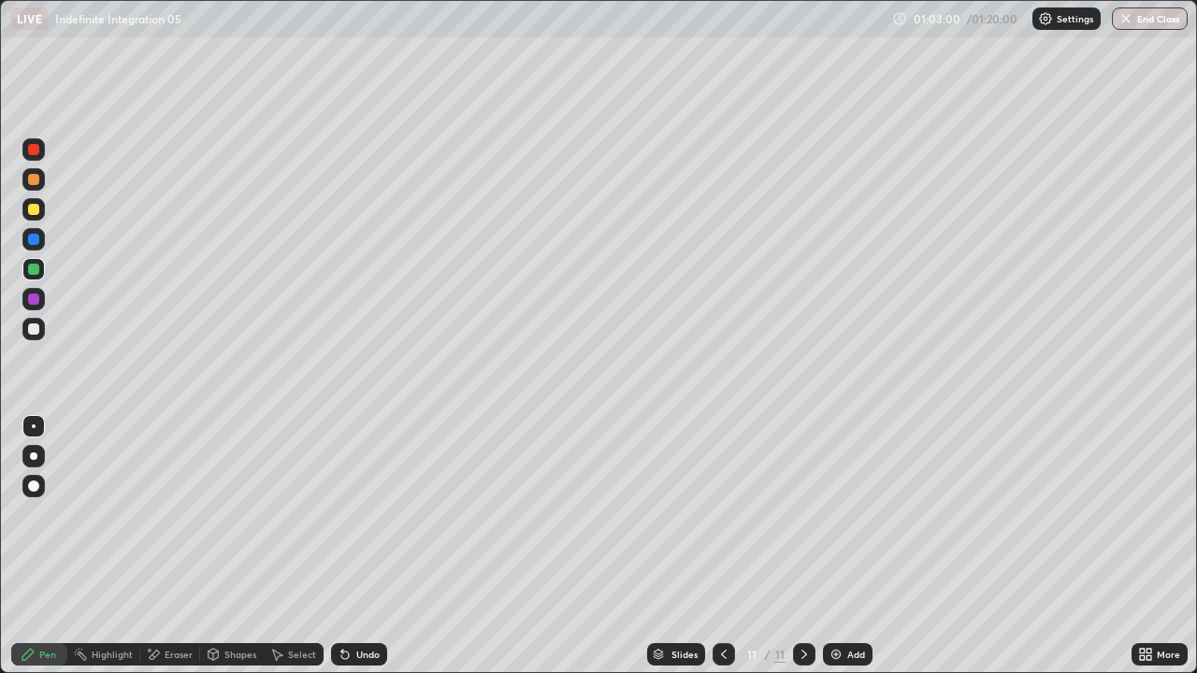
click at [31, 212] on div at bounding box center [33, 209] width 11 height 11
click at [32, 268] on div at bounding box center [33, 269] width 11 height 11
click at [30, 240] on div at bounding box center [33, 239] width 11 height 11
click at [33, 302] on div at bounding box center [33, 299] width 11 height 11
click at [26, 275] on div at bounding box center [33, 269] width 22 height 22
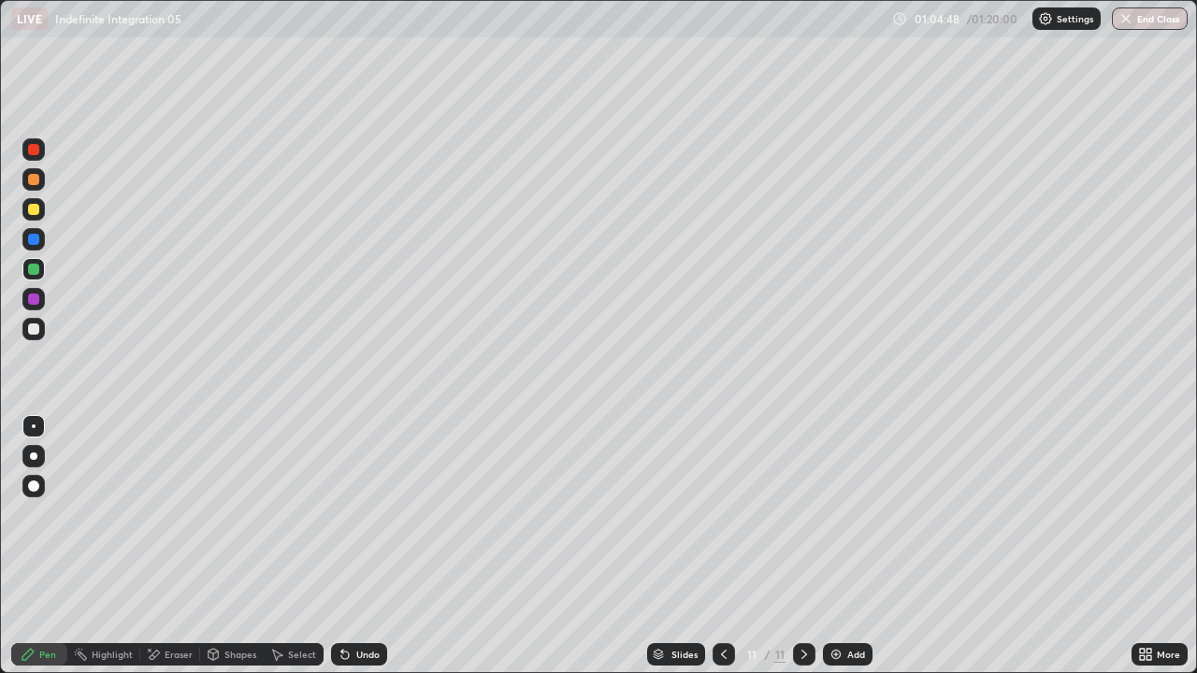
click at [174, 546] on div "Eraser" at bounding box center [179, 654] width 28 height 9
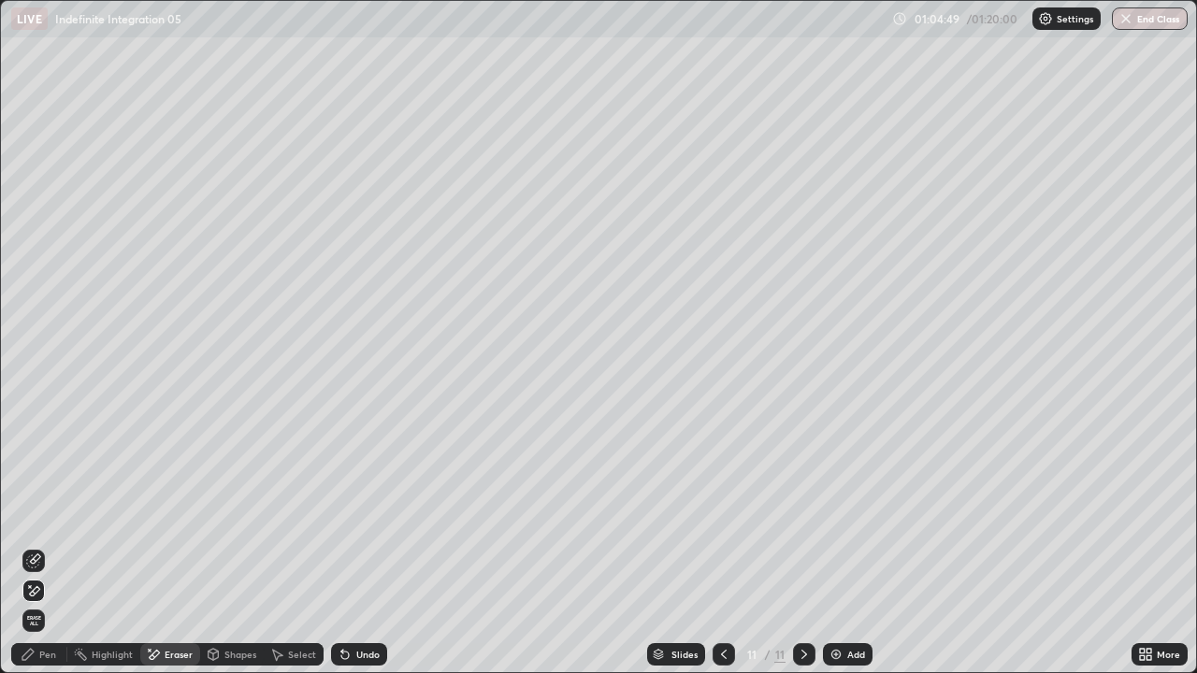
click at [33, 546] on icon at bounding box center [28, 654] width 15 height 15
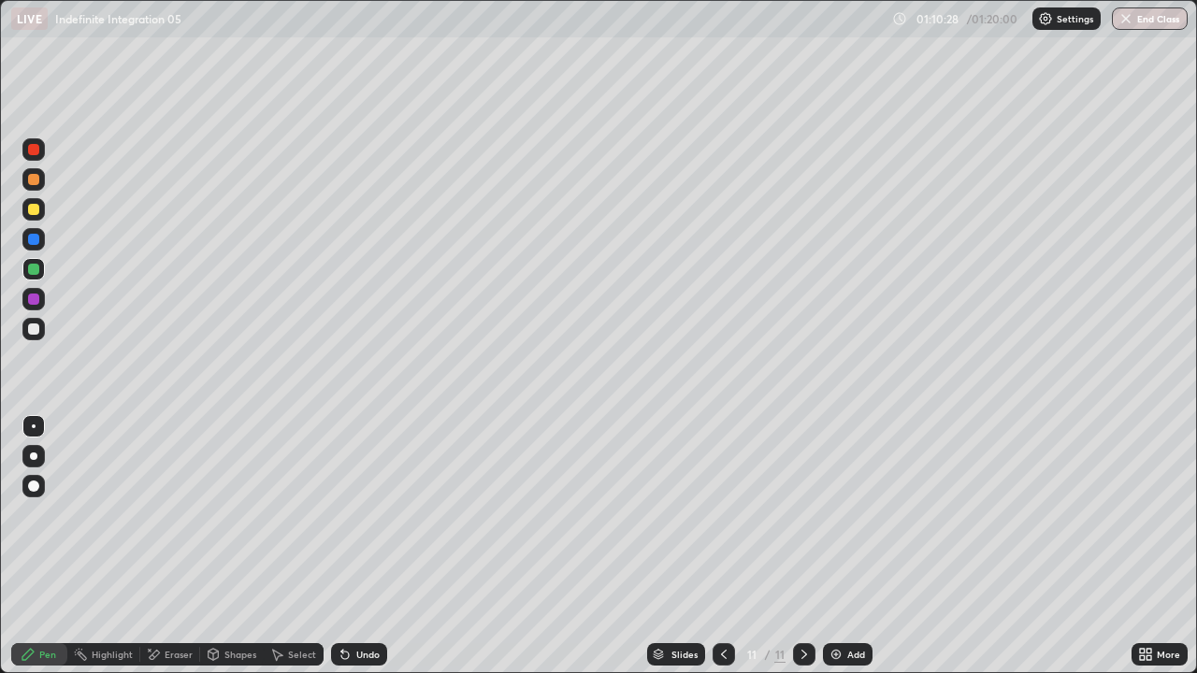
click at [847, 546] on div "Add" at bounding box center [856, 654] width 18 height 9
click at [36, 208] on div at bounding box center [33, 209] width 11 height 11
click at [33, 269] on div at bounding box center [33, 269] width 11 height 11
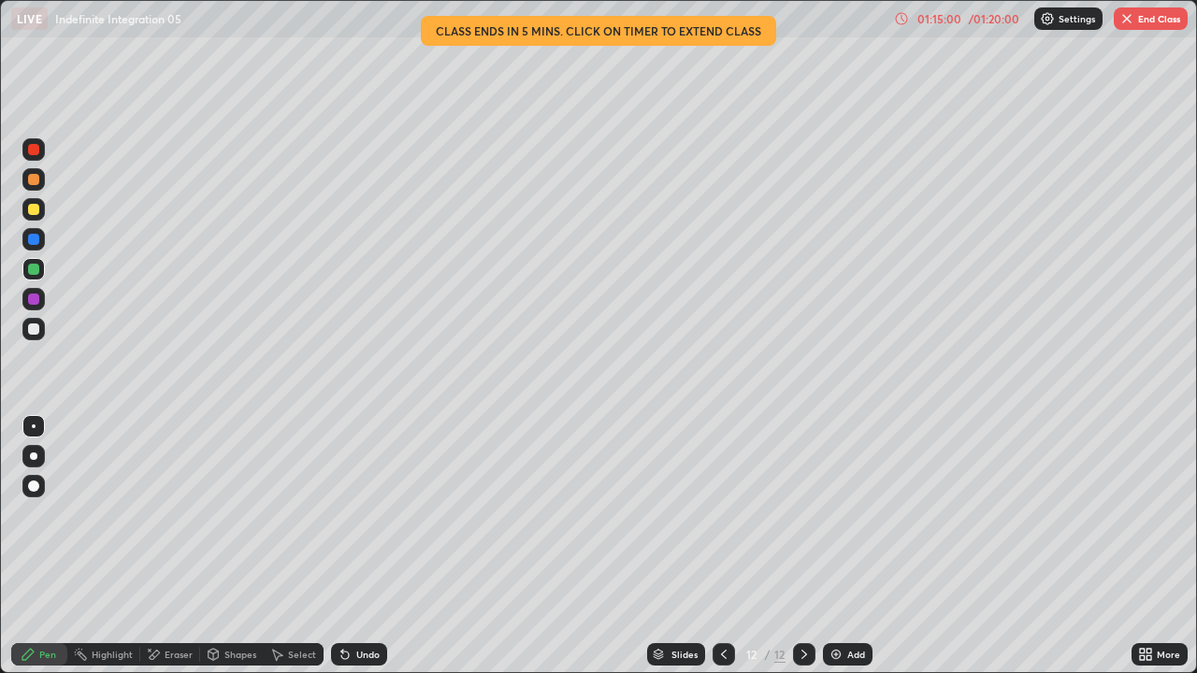
click at [1143, 22] on button "End Class" at bounding box center [1150, 18] width 74 height 22
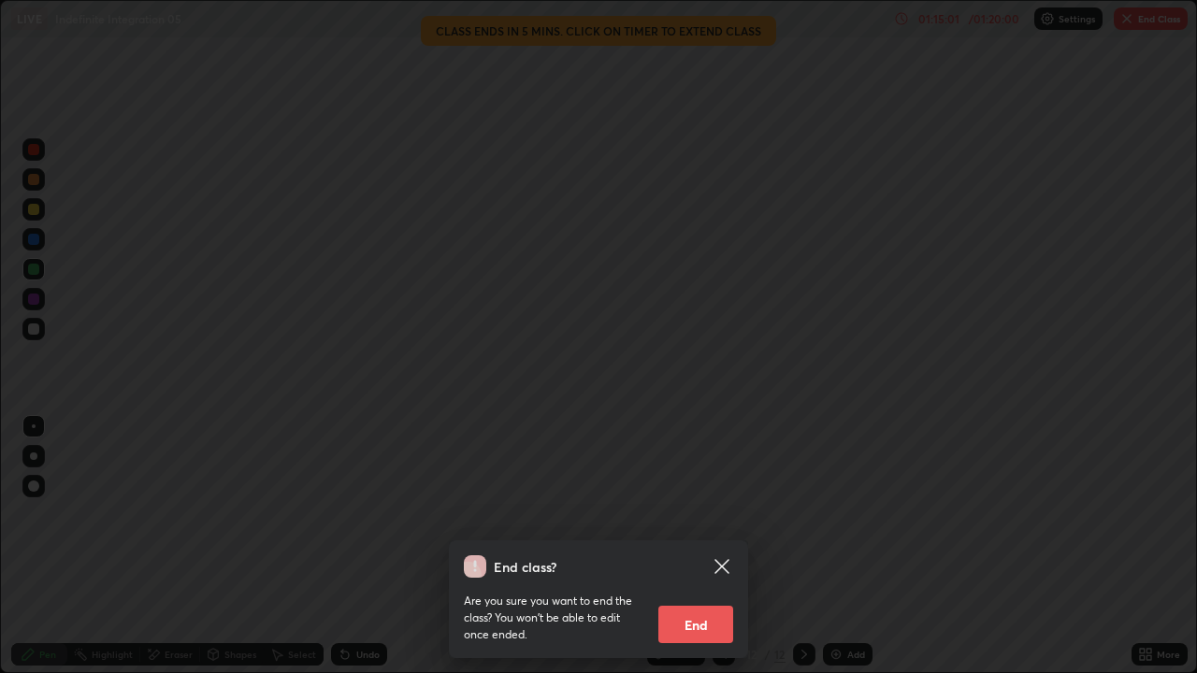
click at [691, 546] on button "End" at bounding box center [695, 624] width 75 height 37
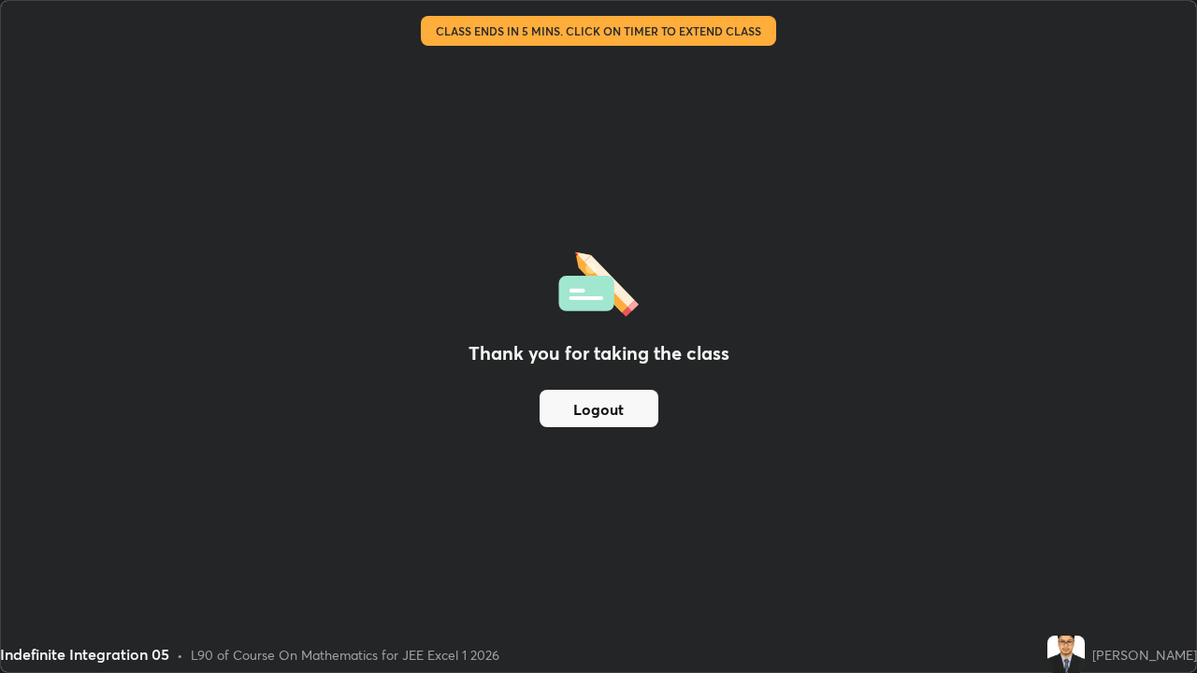
click at [608, 406] on button "Logout" at bounding box center [598, 408] width 119 height 37
